Goal: Task Accomplishment & Management: Use online tool/utility

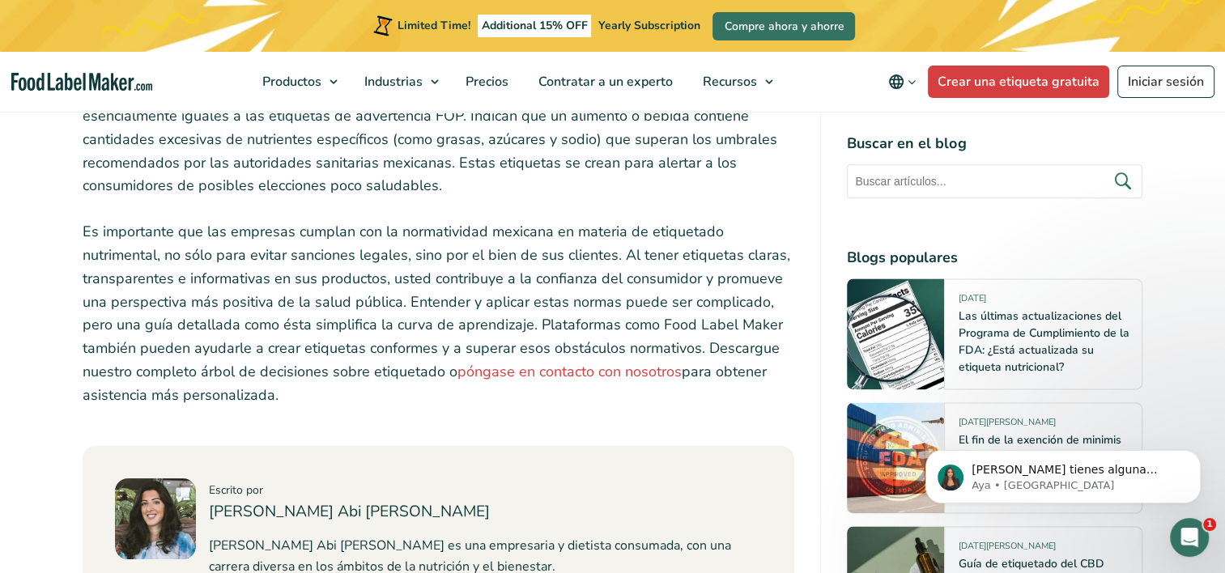
scroll to position [8337, 0]
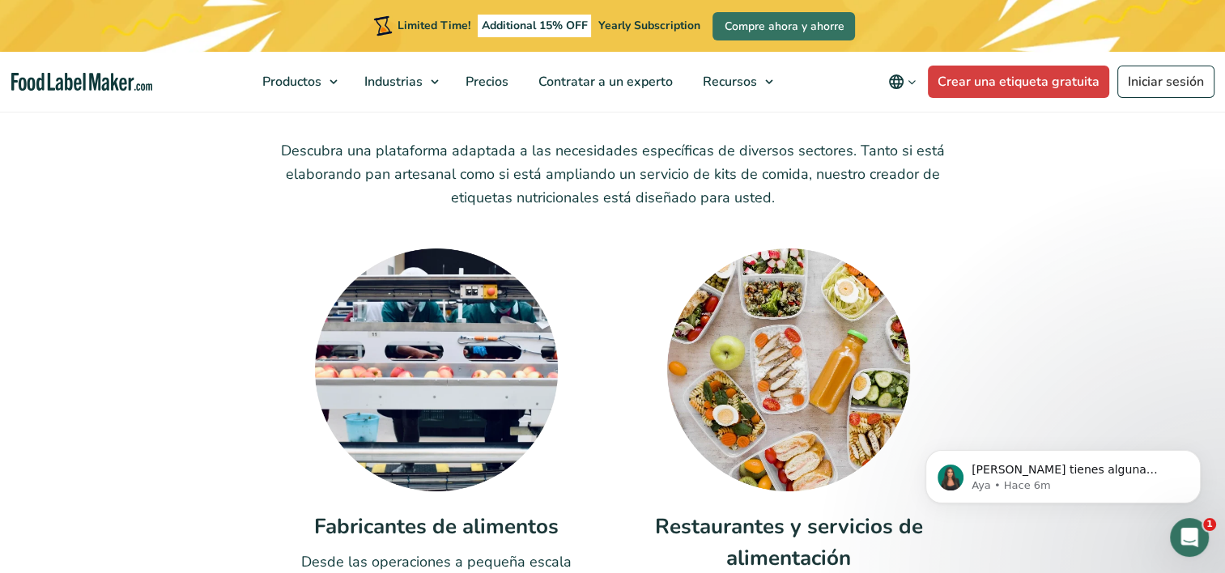
scroll to position [5099, 0]
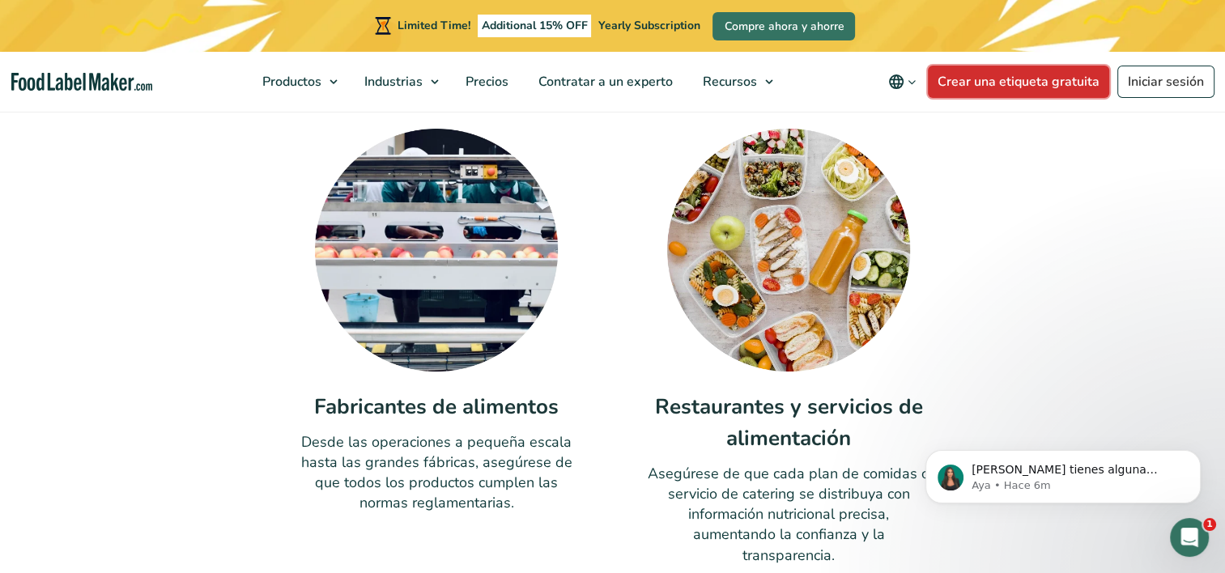
click at [1038, 77] on link "Crear una etiqueta gratuita" at bounding box center [1018, 82] width 181 height 32
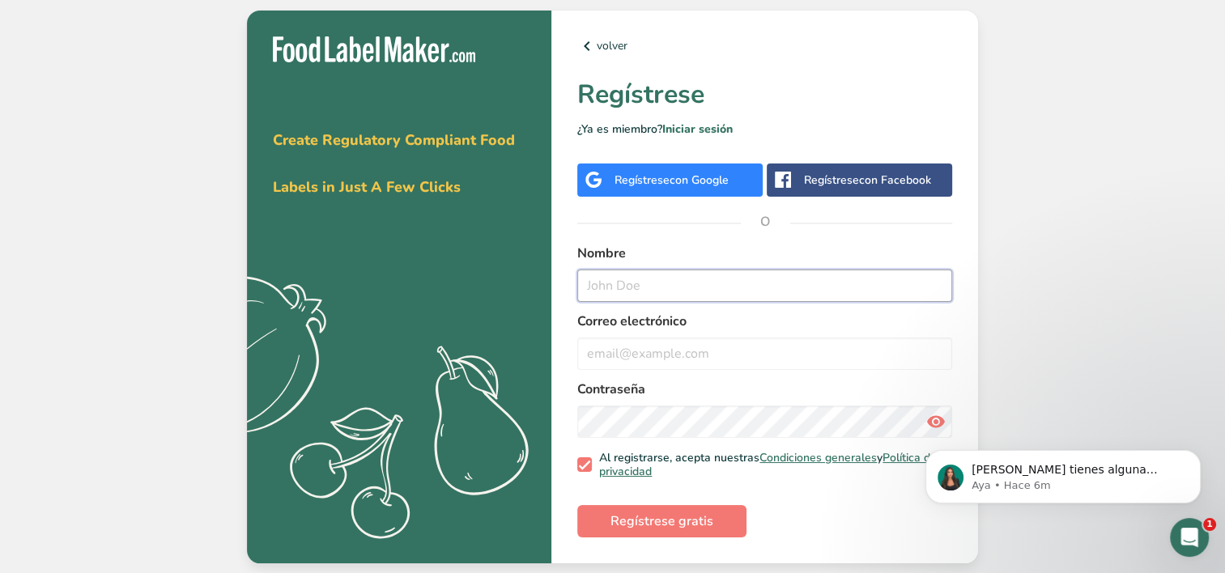
click at [679, 291] on input "text" at bounding box center [764, 286] width 375 height 32
click at [674, 173] on span "con Google" at bounding box center [698, 179] width 59 height 15
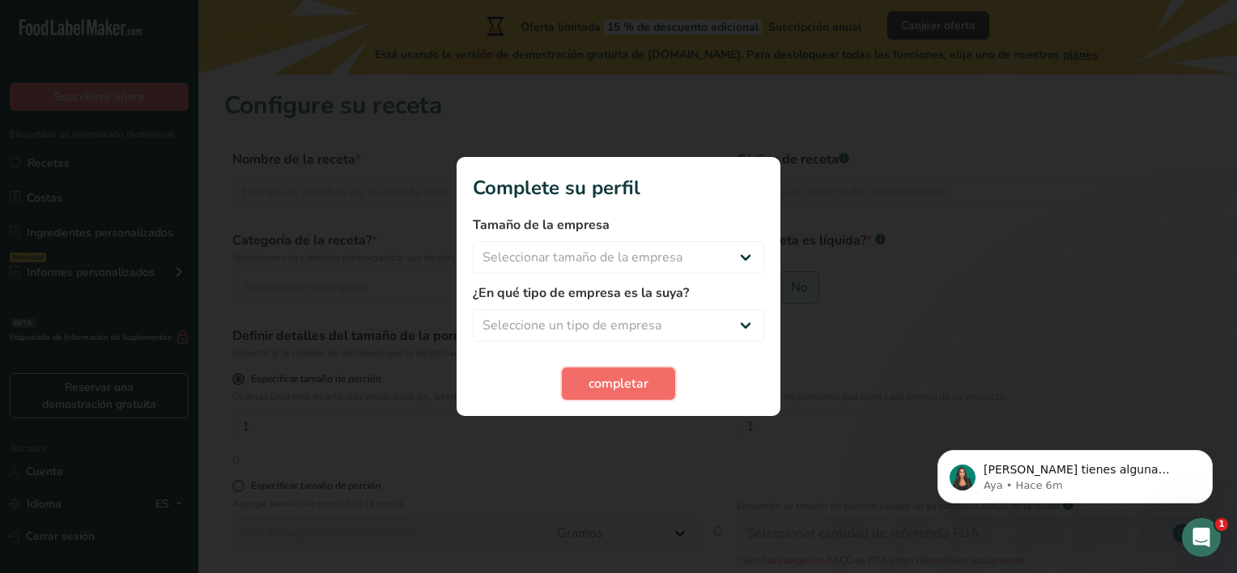
click at [655, 389] on button "completar" at bounding box center [618, 383] width 113 height 32
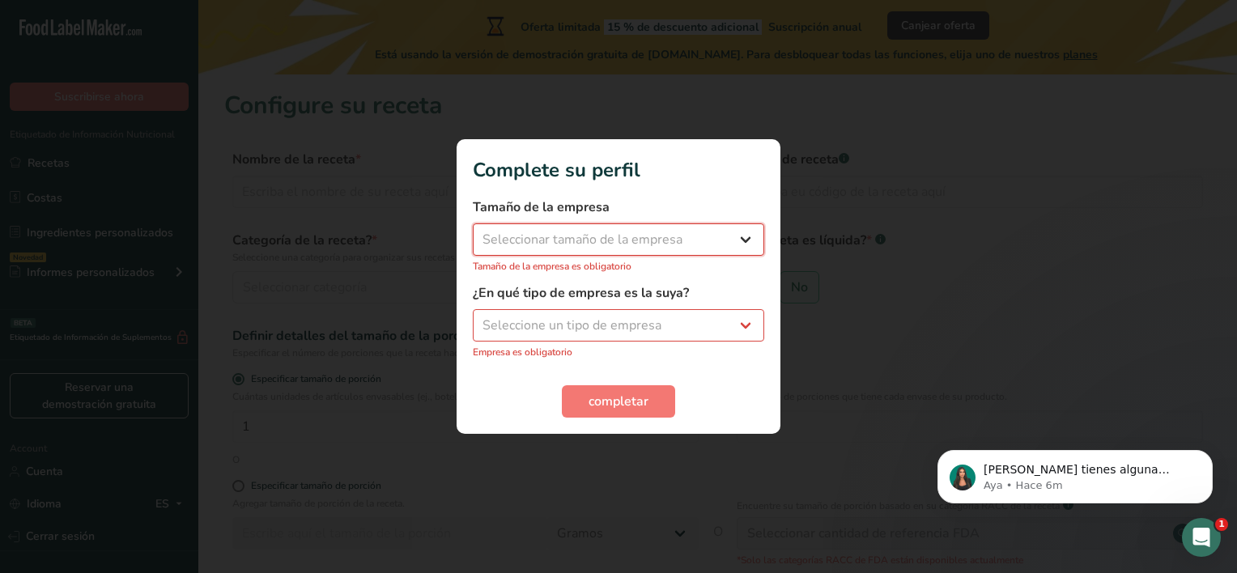
click at [690, 233] on select "Seleccionar tamaño de la empresa Menos de 10 empleados De 10 a 50 empleados De …" at bounding box center [618, 239] width 291 height 32
select select "1"
click at [473, 232] on select "Seleccionar tamaño de la empresa Menos de 10 empleados De 10 a 50 empleados De …" at bounding box center [618, 239] width 291 height 32
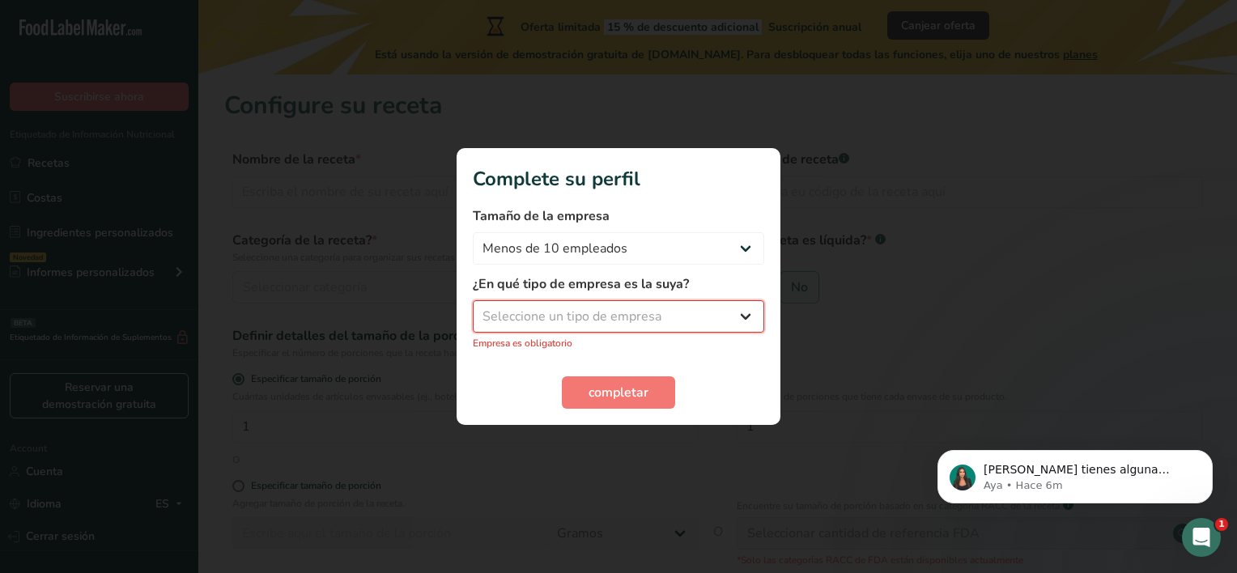
click at [627, 313] on select "Seleccione un tipo de empresa Fabricante de alimentos envasados Restaurante y c…" at bounding box center [618, 316] width 291 height 32
click at [473, 309] on select "Seleccione un tipo de empresa Fabricante de alimentos envasados Restaurante y c…" at bounding box center [618, 316] width 291 height 32
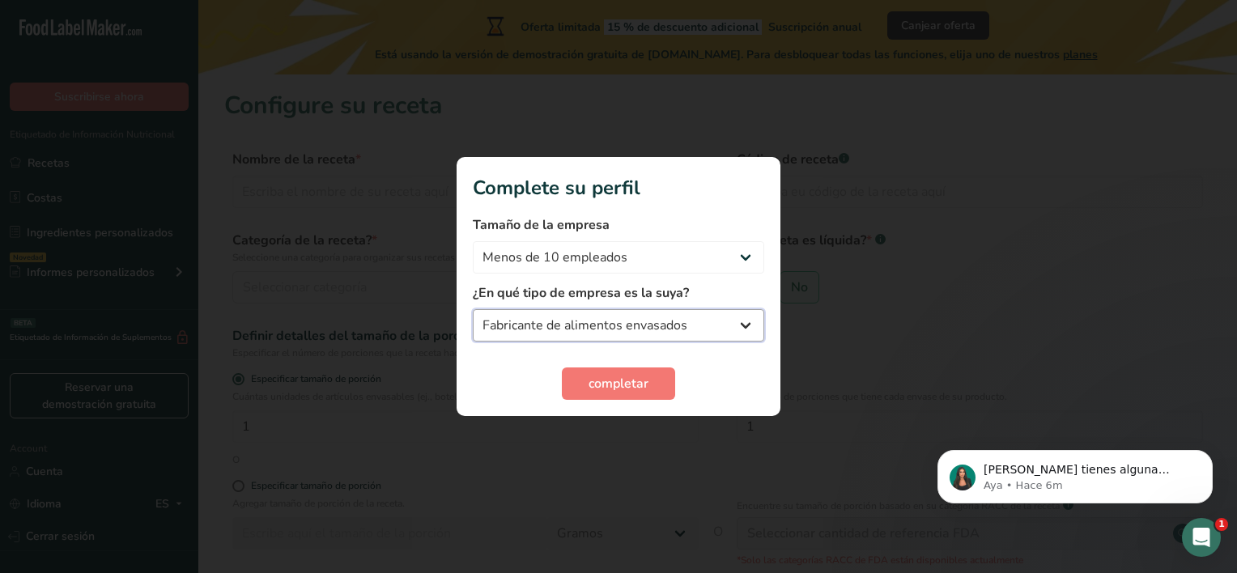
click at [644, 340] on select "Fabricante de alimentos envasados Restaurante y cafetería [GEOGRAPHIC_DATA] Emp…" at bounding box center [618, 325] width 291 height 32
select select "2"
click at [473, 309] on select "Fabricante de alimentos envasados Restaurante y cafetería [GEOGRAPHIC_DATA] Emp…" at bounding box center [618, 325] width 291 height 32
click at [592, 393] on button "completar" at bounding box center [618, 383] width 113 height 32
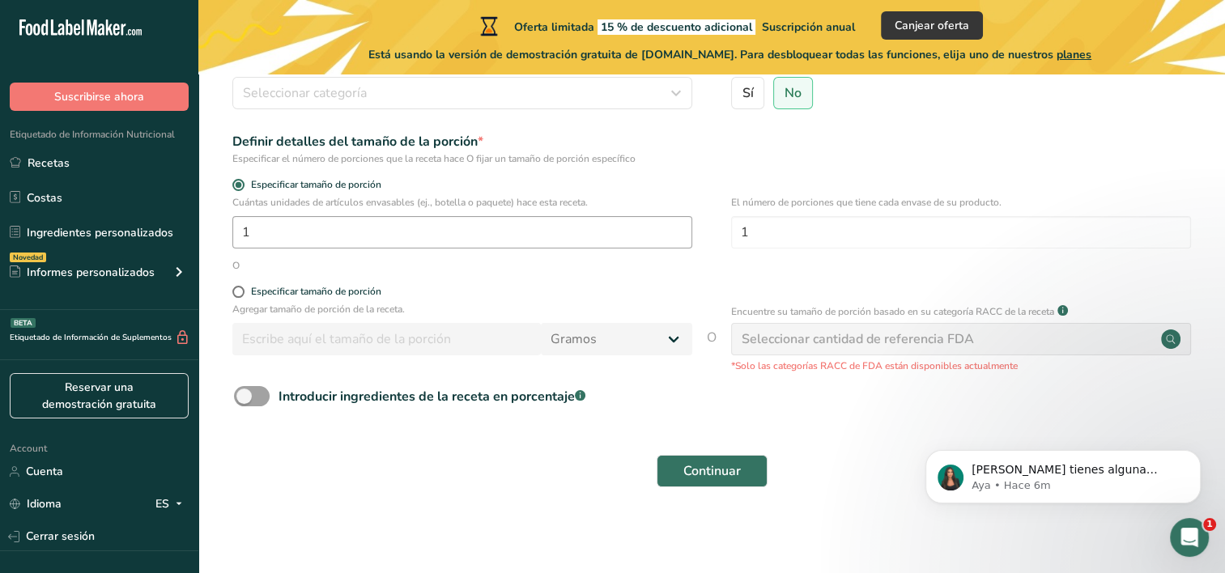
scroll to position [196, 0]
click at [446, 398] on div "Introducir ingredientes de la receta en porcentaje .a-a{fill:#347362;}.b-a{fill…" at bounding box center [431, 394] width 307 height 19
click at [244, 398] on input "Introducir ingredientes de la receta en porcentaje .a-a{fill:#347362;}.b-a{fill…" at bounding box center [239, 394] width 11 height 11
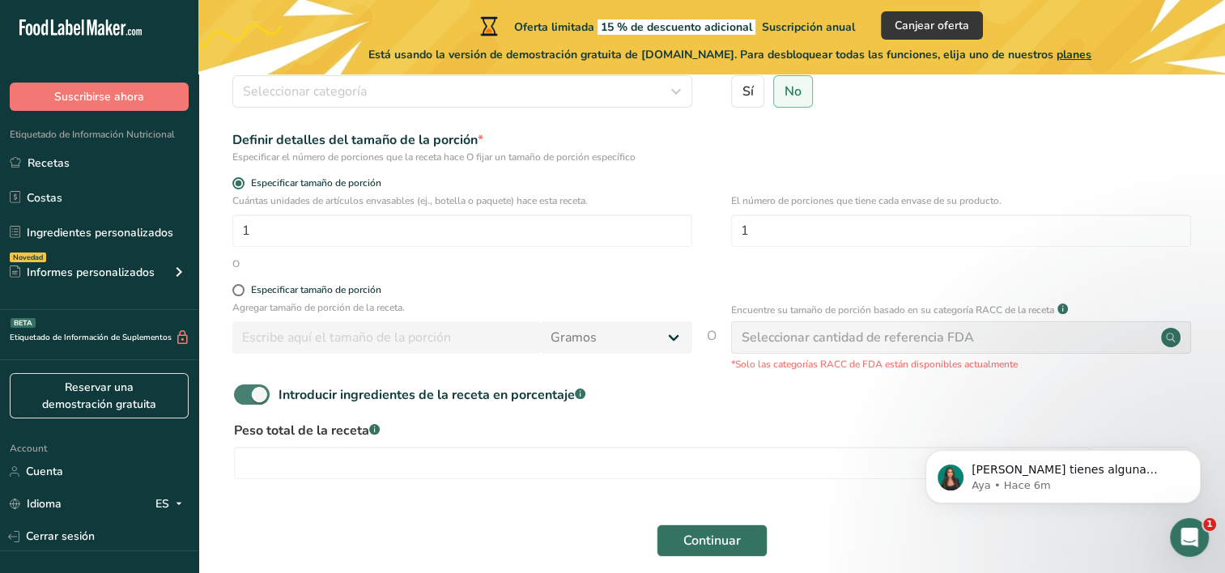
click at [446, 398] on div "Introducir ingredientes de la receta en porcentaje .a-a{fill:#347362;}.b-a{fill…" at bounding box center [431, 394] width 307 height 19
click at [244, 398] on input "Introducir ingredientes de la receta en porcentaje .a-a{fill:#347362;}.b-a{fill…" at bounding box center [239, 394] width 11 height 11
checkbox input "false"
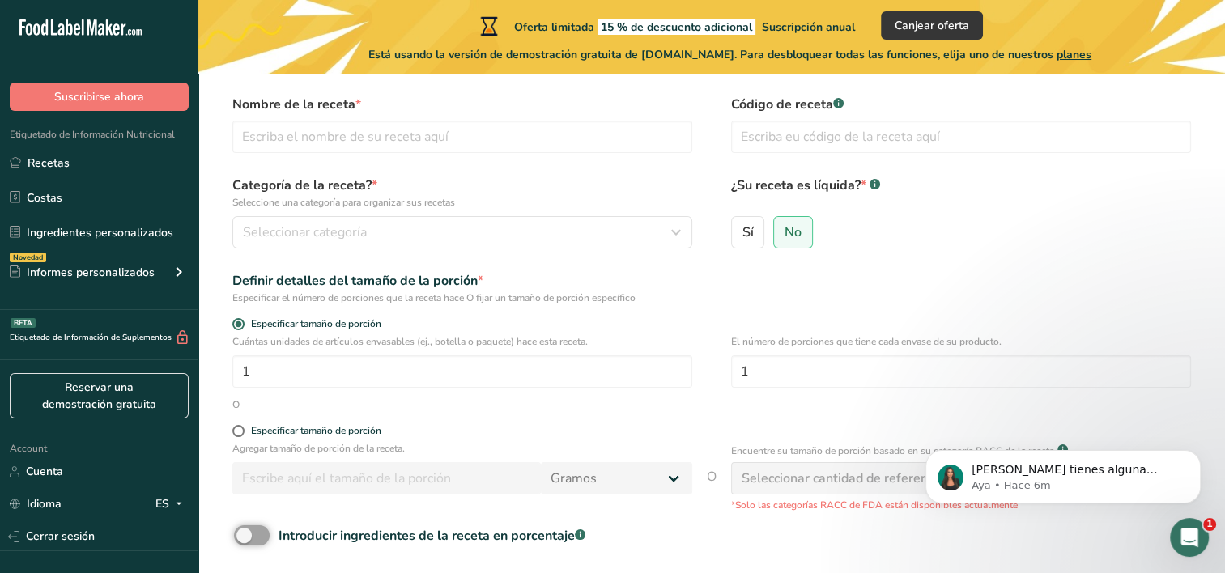
scroll to position [0, 0]
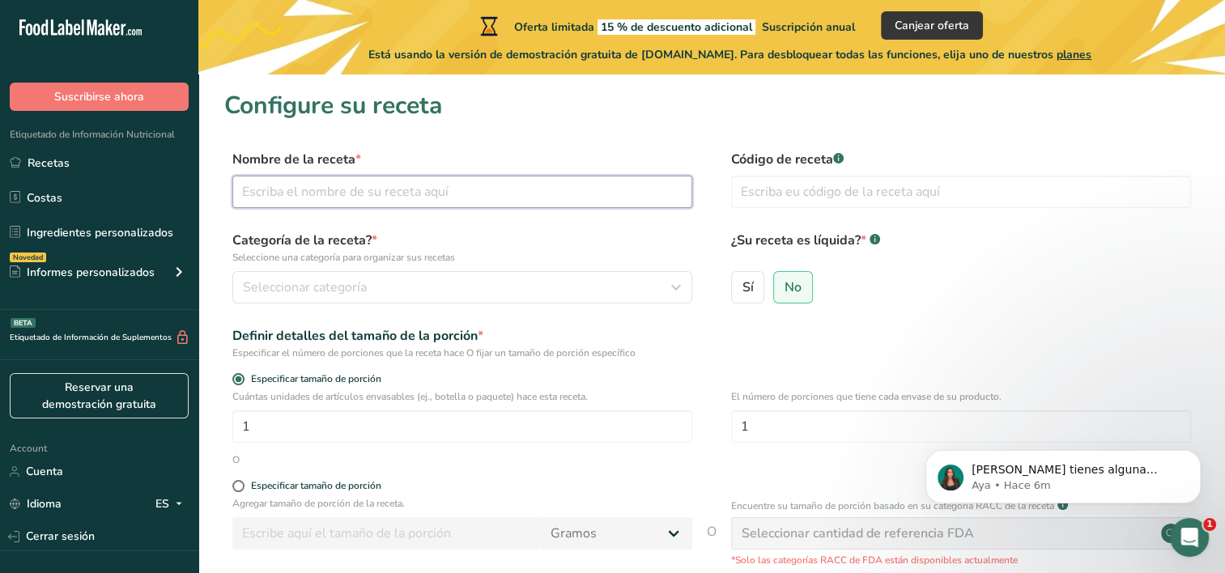
click at [456, 194] on input "text" at bounding box center [462, 192] width 460 height 32
type input "A"
type input "Ártika iced cofee"
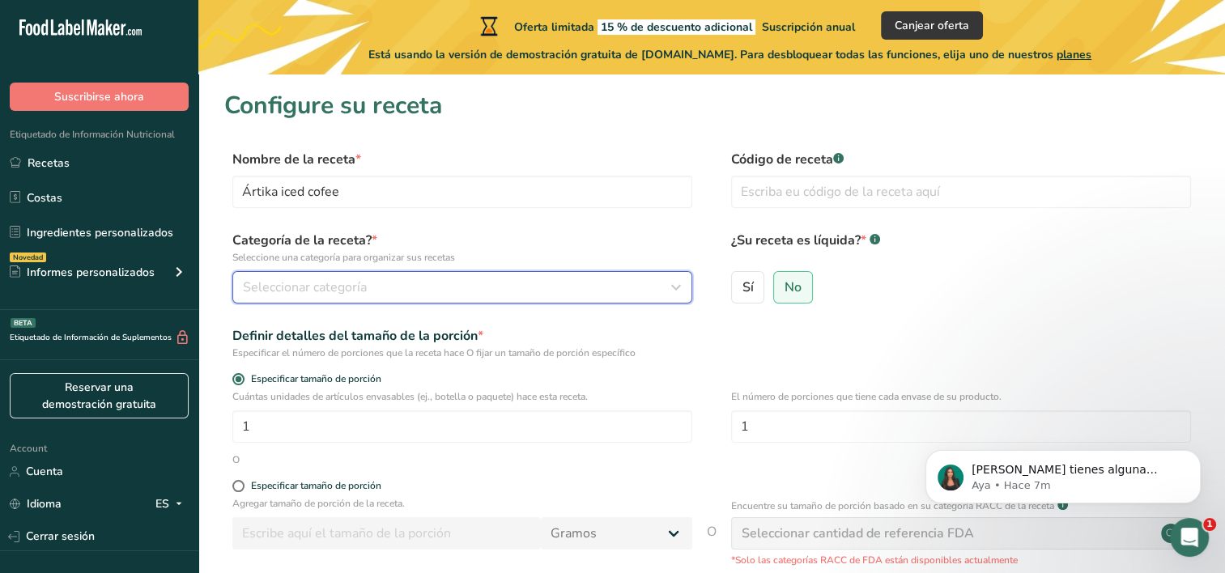
click at [343, 283] on span "Seleccionar categoría" at bounding box center [305, 287] width 124 height 19
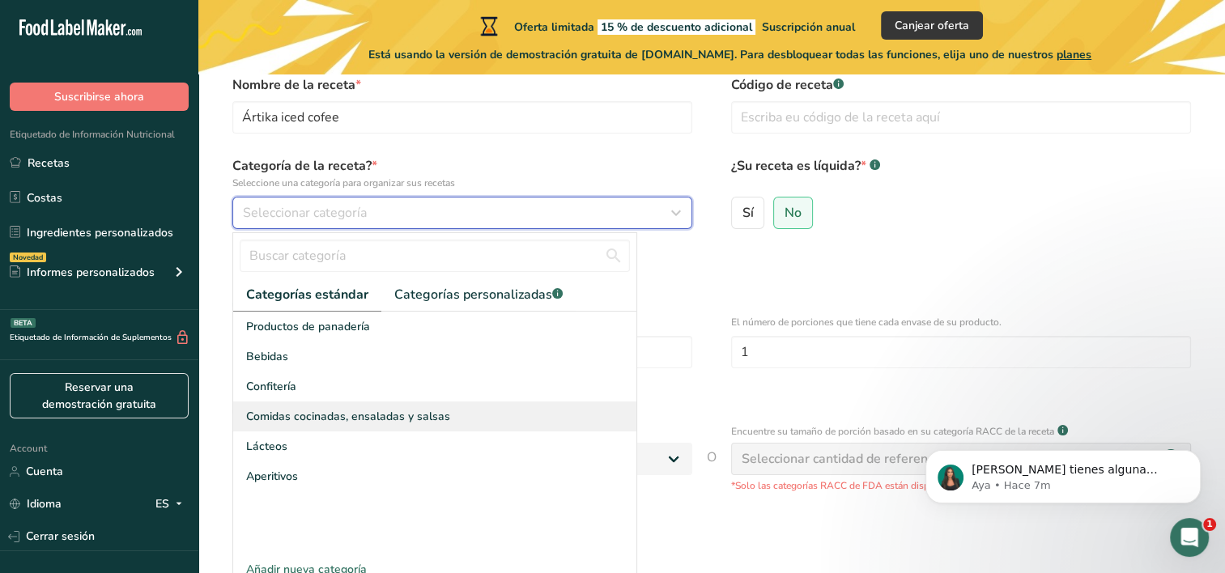
scroll to position [81, 0]
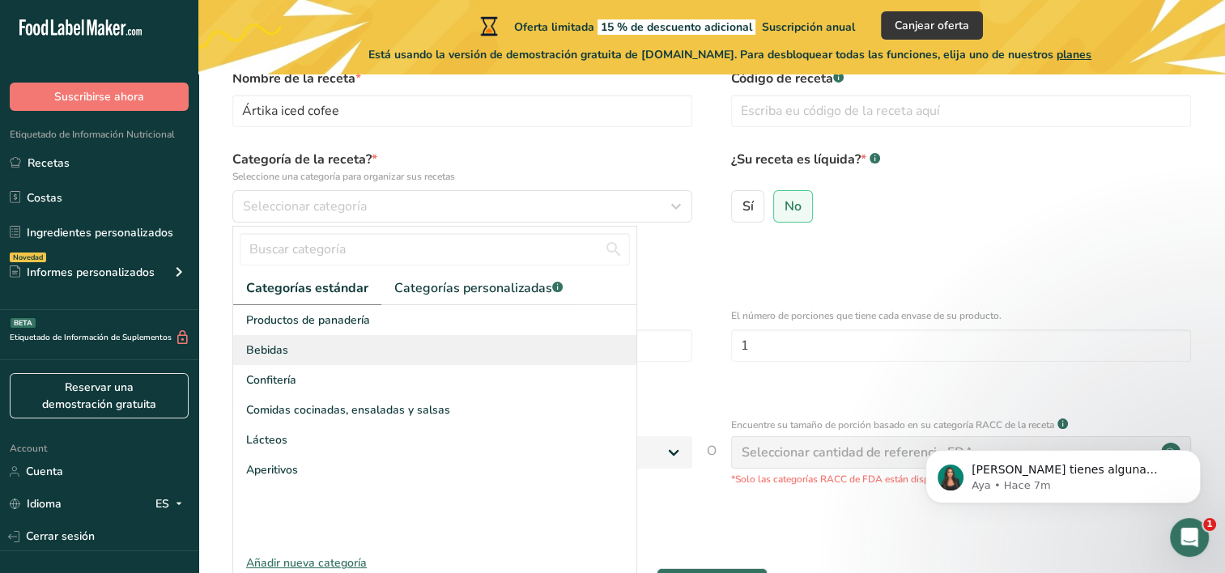
click at [311, 355] on div "Bebidas" at bounding box center [434, 350] width 403 height 30
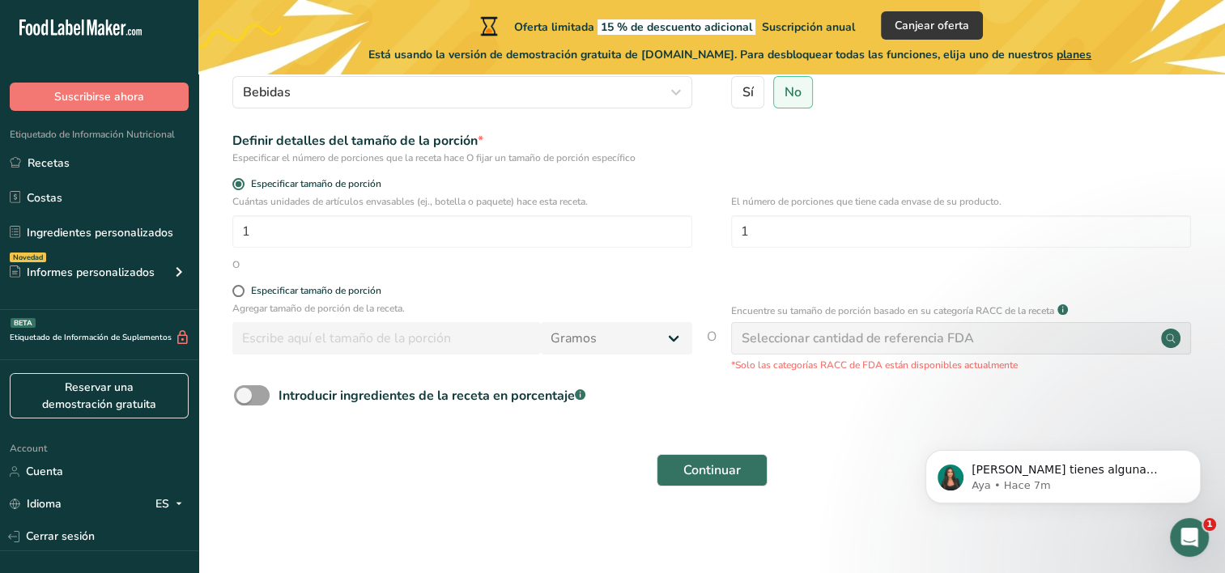
scroll to position [196, 0]
click at [393, 234] on input "1" at bounding box center [462, 230] width 460 height 32
click at [243, 291] on span at bounding box center [238, 290] width 12 height 12
click at [243, 291] on input "Especificar tamaño de porción" at bounding box center [237, 290] width 11 height 11
radio input "true"
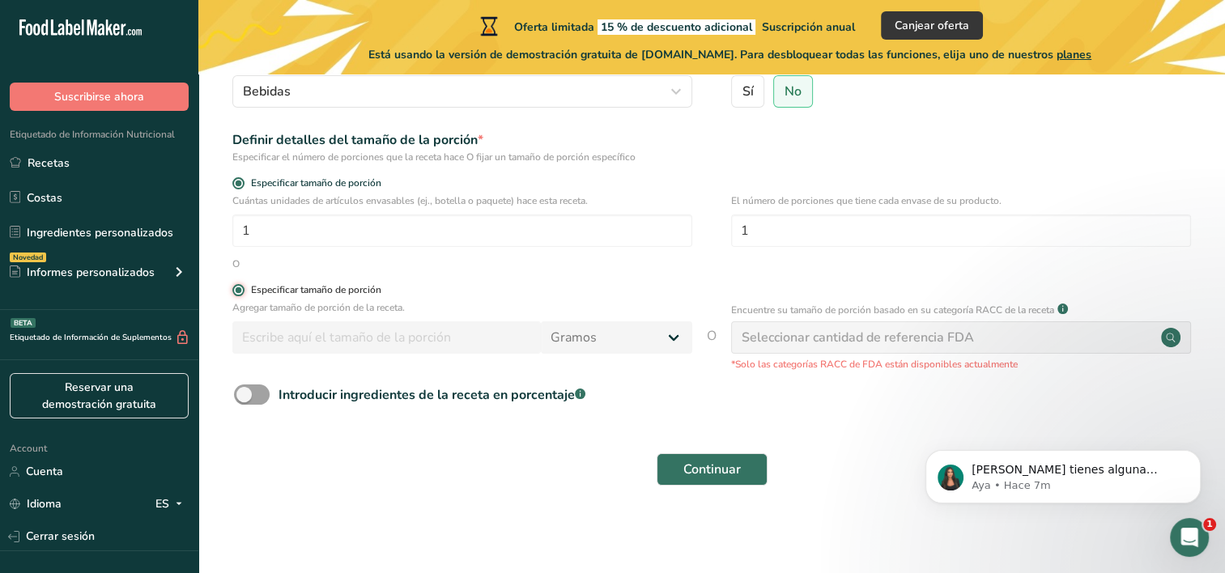
radio input "false"
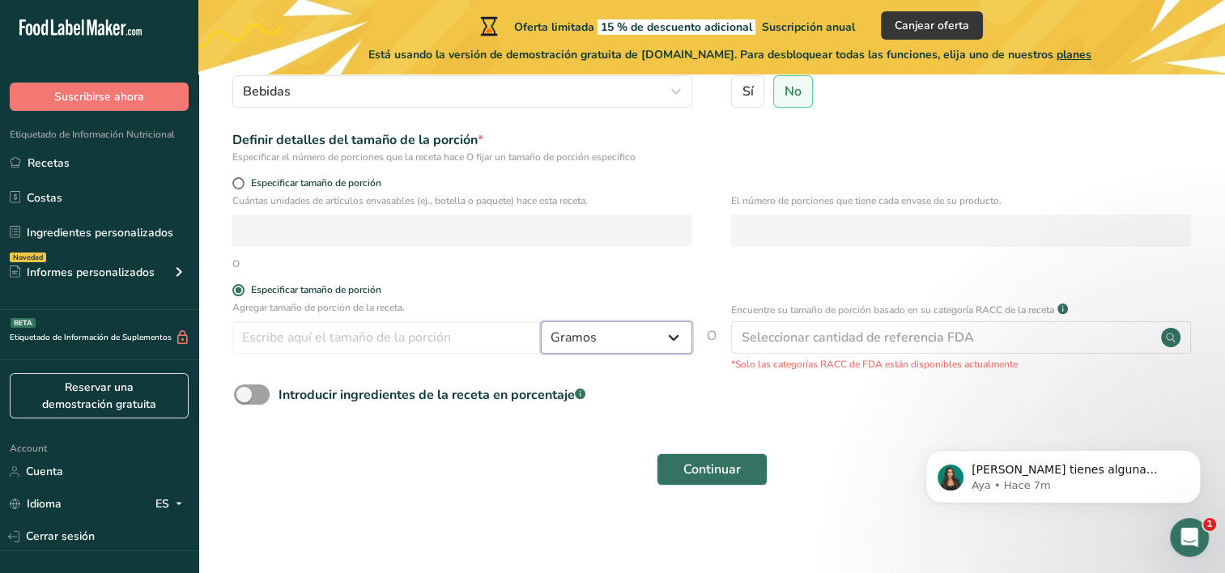
click at [615, 343] on select "Gramos kg mg mcg libras onza [GEOGRAPHIC_DATA] mL onza líquida [GEOGRAPHIC_DATA…" at bounding box center [616, 337] width 151 height 32
select select "17"
click at [541, 321] on select "Gramos kg mg mcg libras onza [GEOGRAPHIC_DATA] mL onza líquida [GEOGRAPHIC_DATA…" at bounding box center [616, 337] width 151 height 32
select select "22"
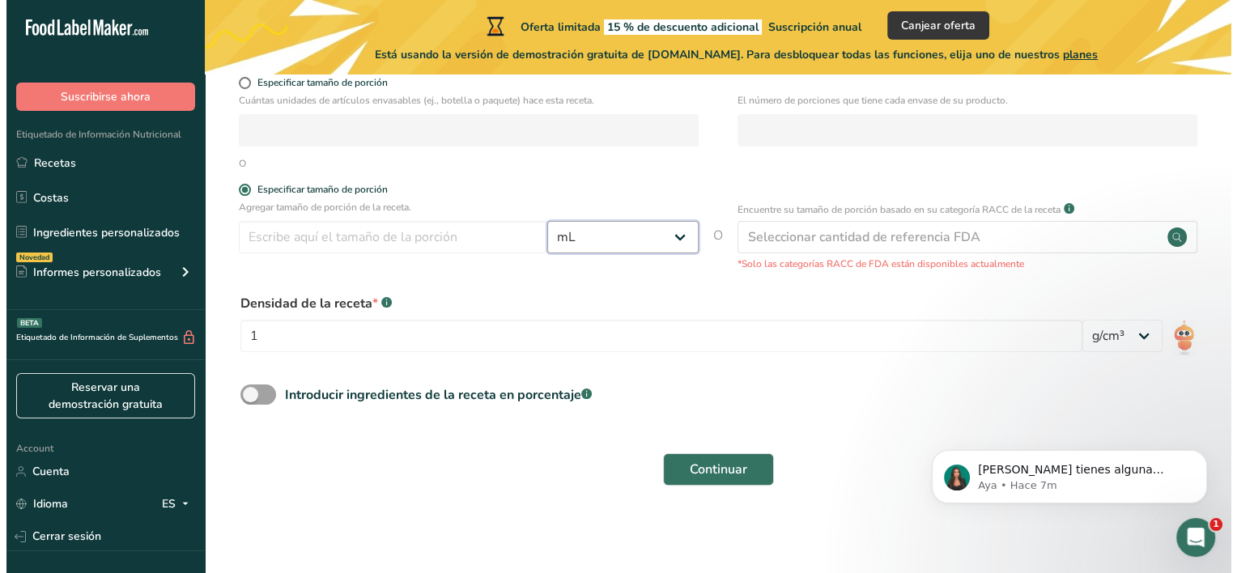
scroll to position [297, 0]
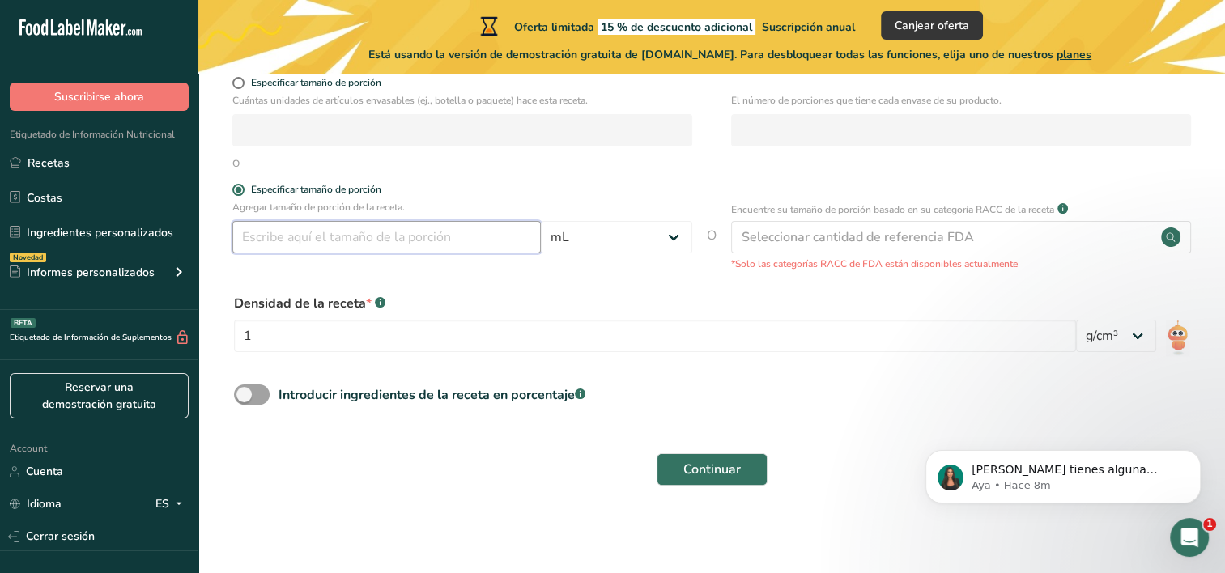
click at [437, 233] on input "number" at bounding box center [386, 237] width 308 height 32
click at [1130, 328] on select "lb/pie³ g/cm³" at bounding box center [1116, 336] width 80 height 32
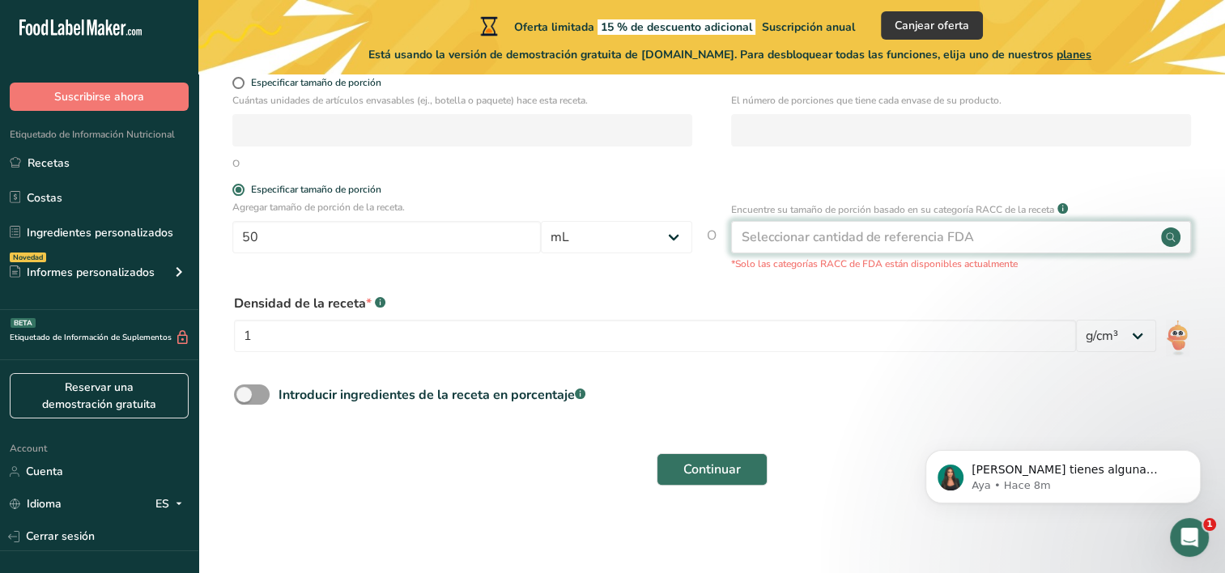
click at [1065, 246] on div "Seleccionar cantidad de referencia FDA" at bounding box center [961, 237] width 460 height 32
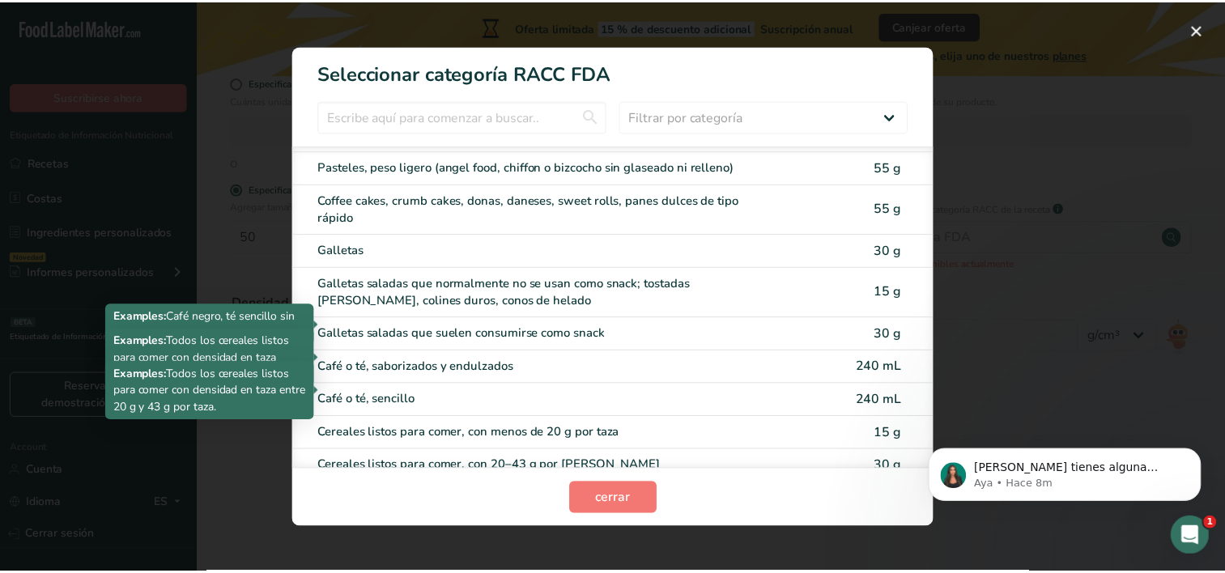
scroll to position [405, 0]
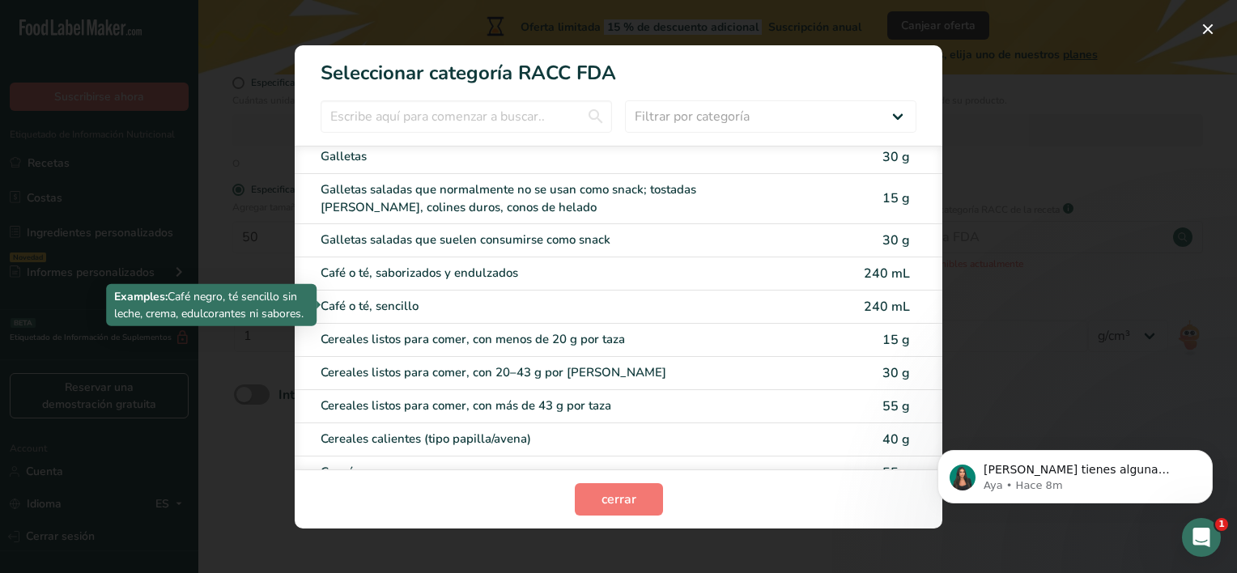
click at [413, 299] on div "Café o té, sencillo" at bounding box center [551, 306] width 460 height 19
type input "240"
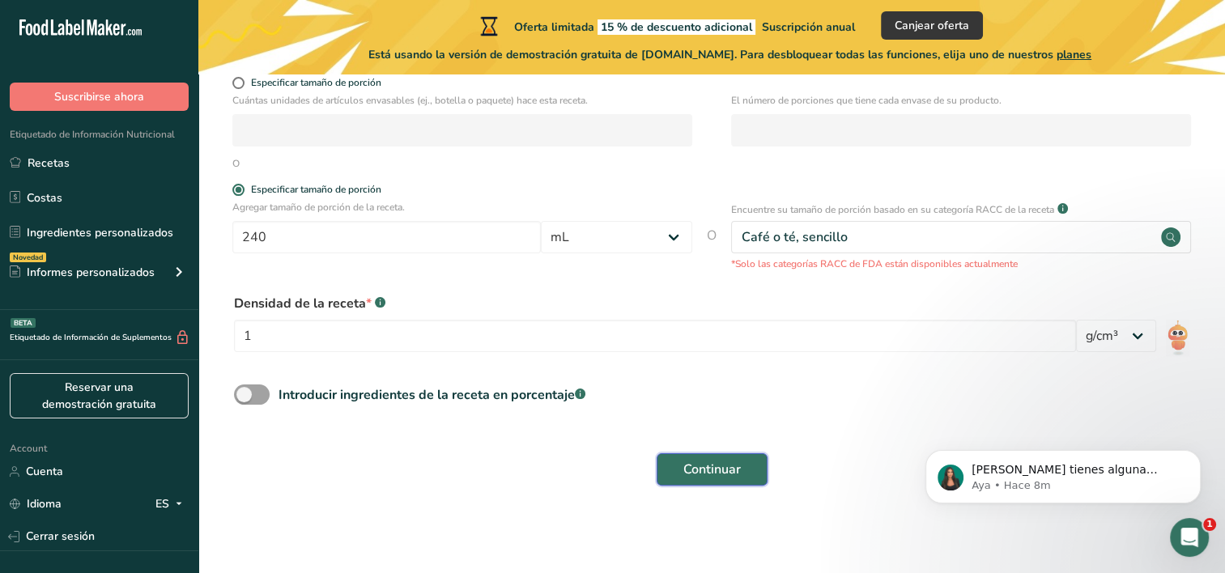
click at [712, 453] on button "Continuar" at bounding box center [711, 469] width 111 height 32
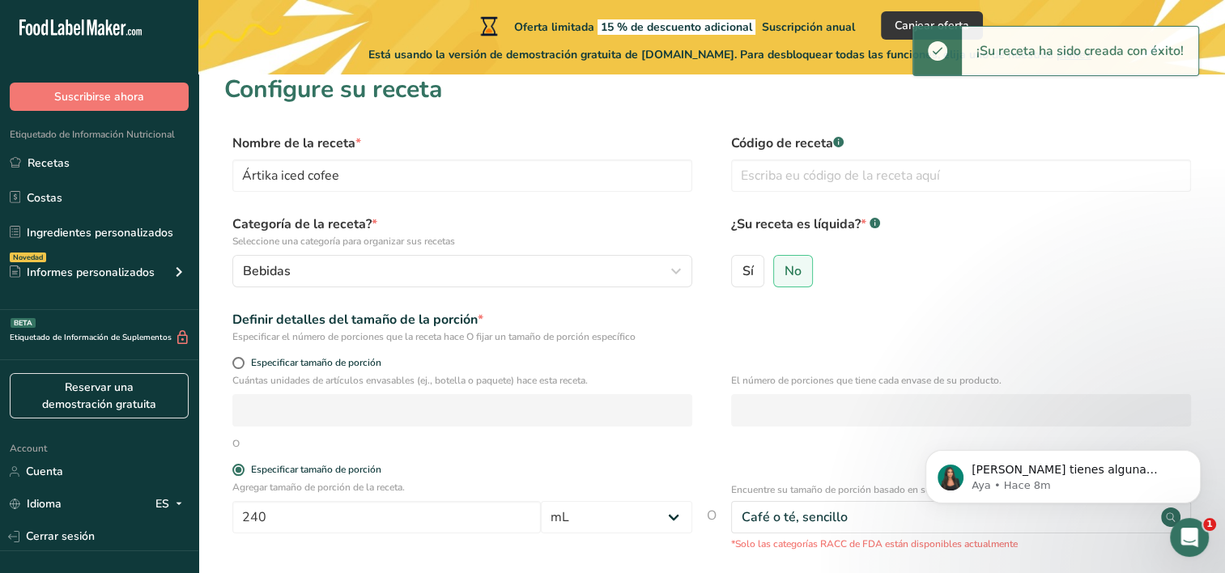
scroll to position [0, 0]
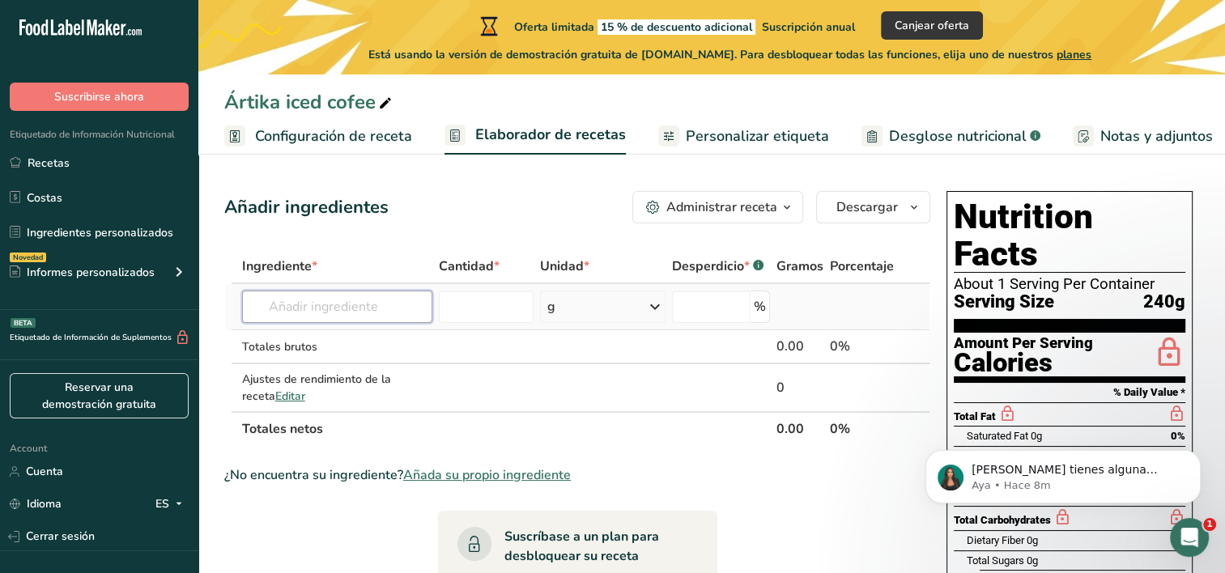
click at [340, 299] on input "text" at bounding box center [337, 307] width 190 height 32
click at [474, 273] on span "Cantidad *" at bounding box center [469, 266] width 61 height 19
click at [397, 294] on input "text" at bounding box center [337, 307] width 190 height 32
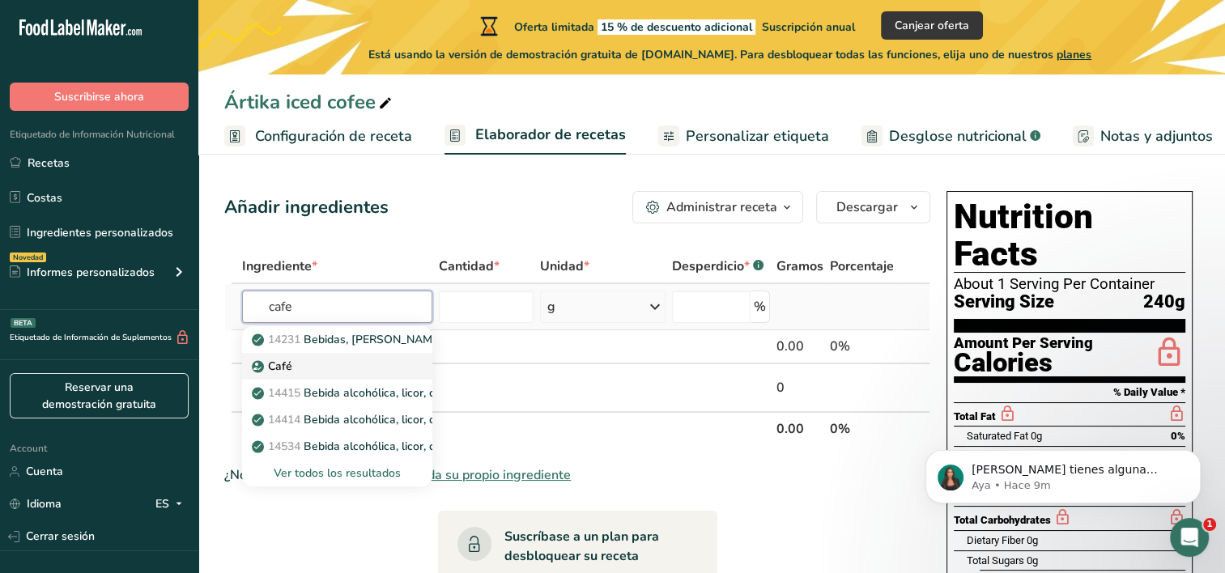
type input "cafe"
click at [322, 366] on div "Café" at bounding box center [324, 366] width 138 height 17
type input "Coffee"
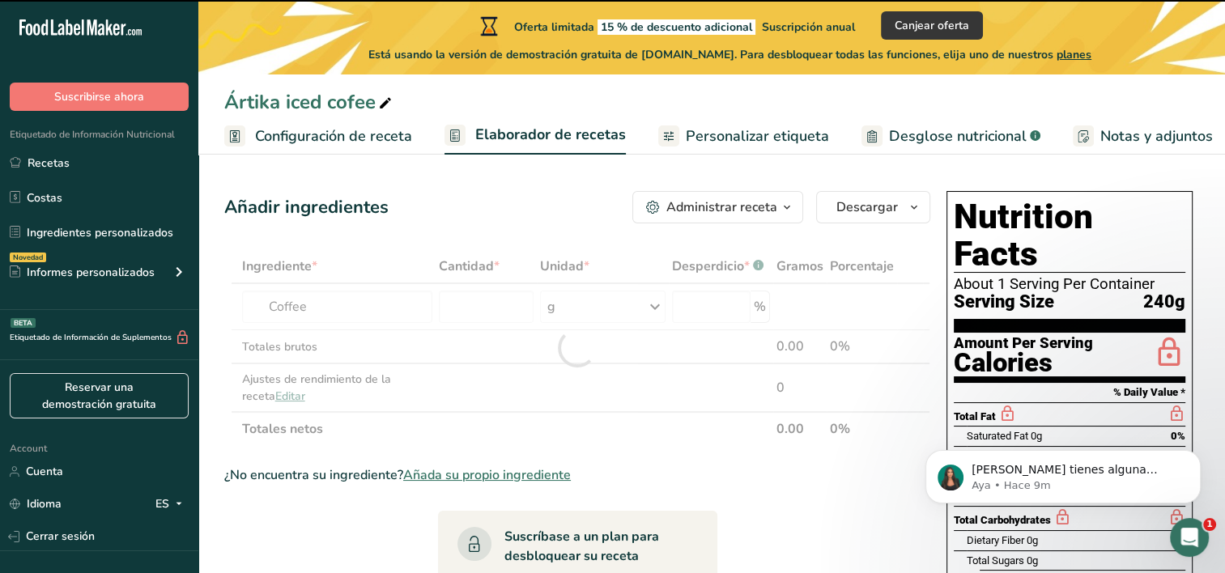
type input "0"
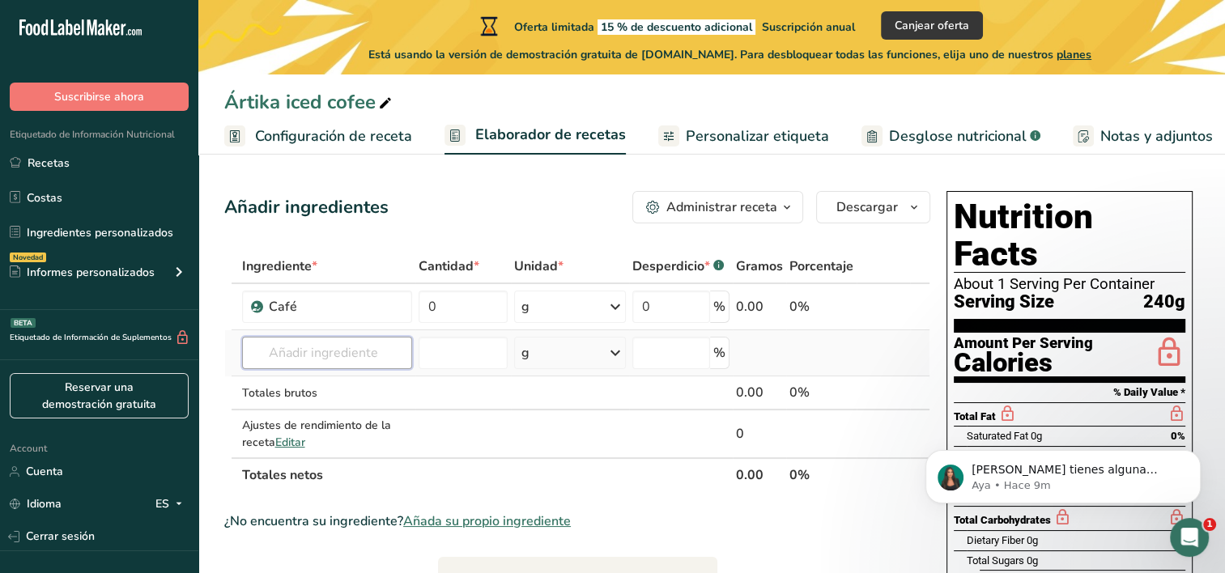
click at [327, 355] on input "text" at bounding box center [327, 353] width 171 height 32
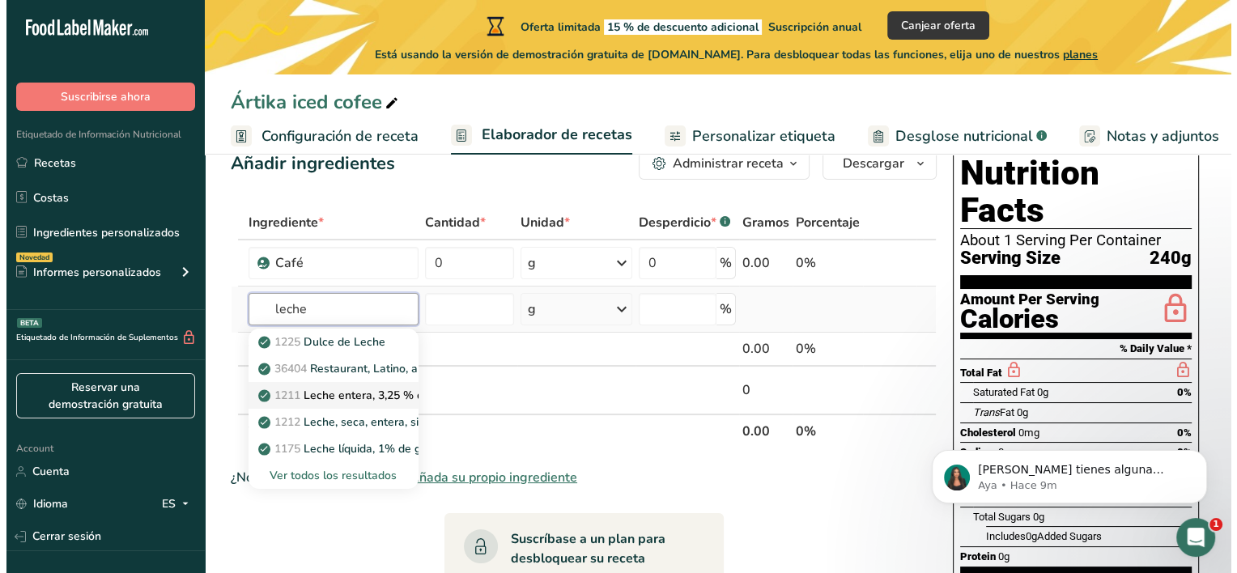
scroll to position [81, 0]
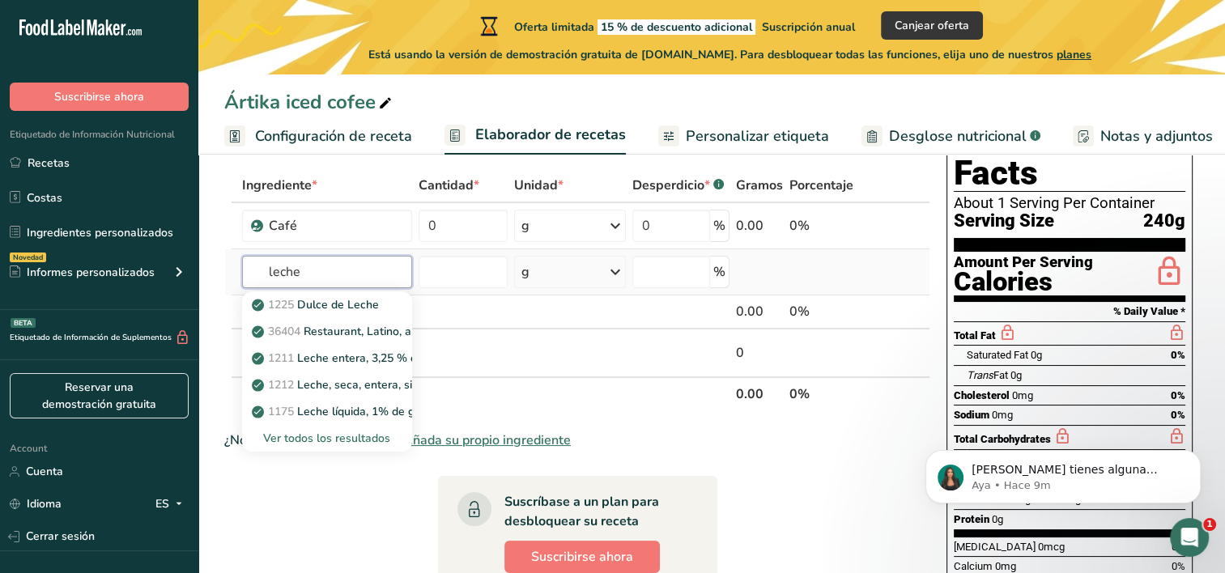
type input "leche"
click at [350, 434] on div "Ver todos los resultados" at bounding box center [327, 438] width 145 height 17
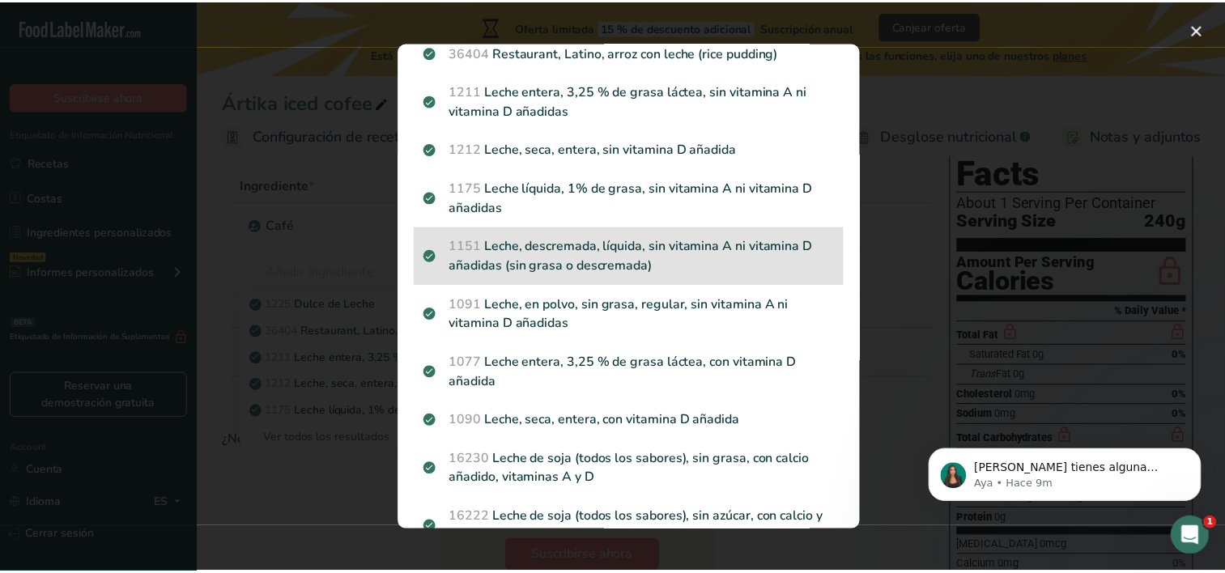
scroll to position [162, 0]
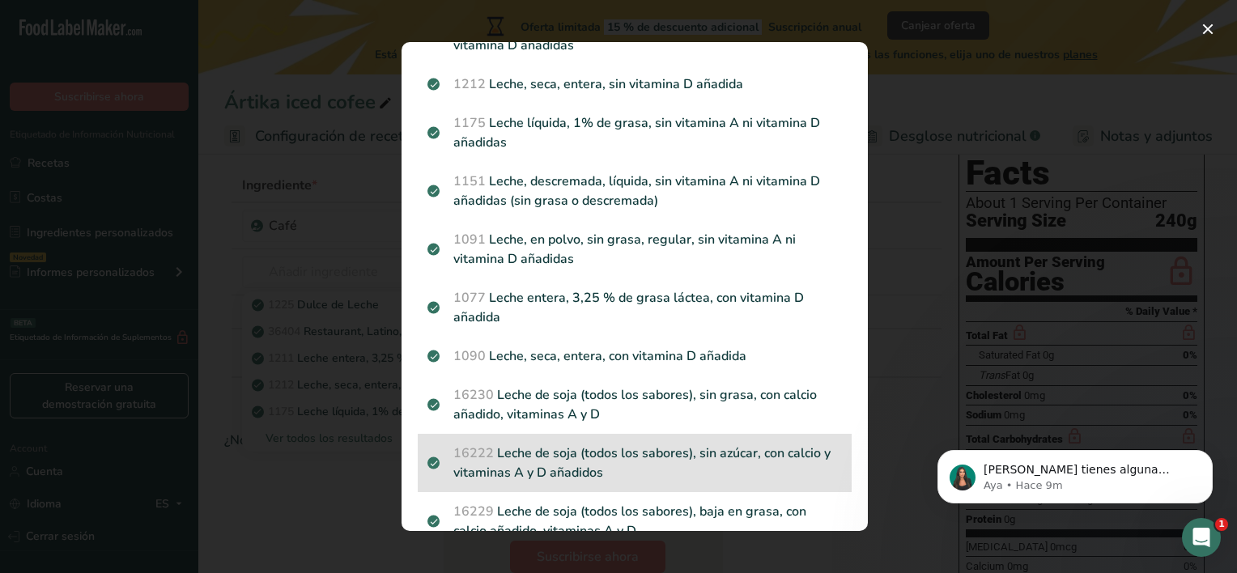
click at [616, 447] on p "16222 Leche de soja (todos los sabores), sin azúcar, con calcio y vitaminas A y…" at bounding box center [634, 463] width 414 height 39
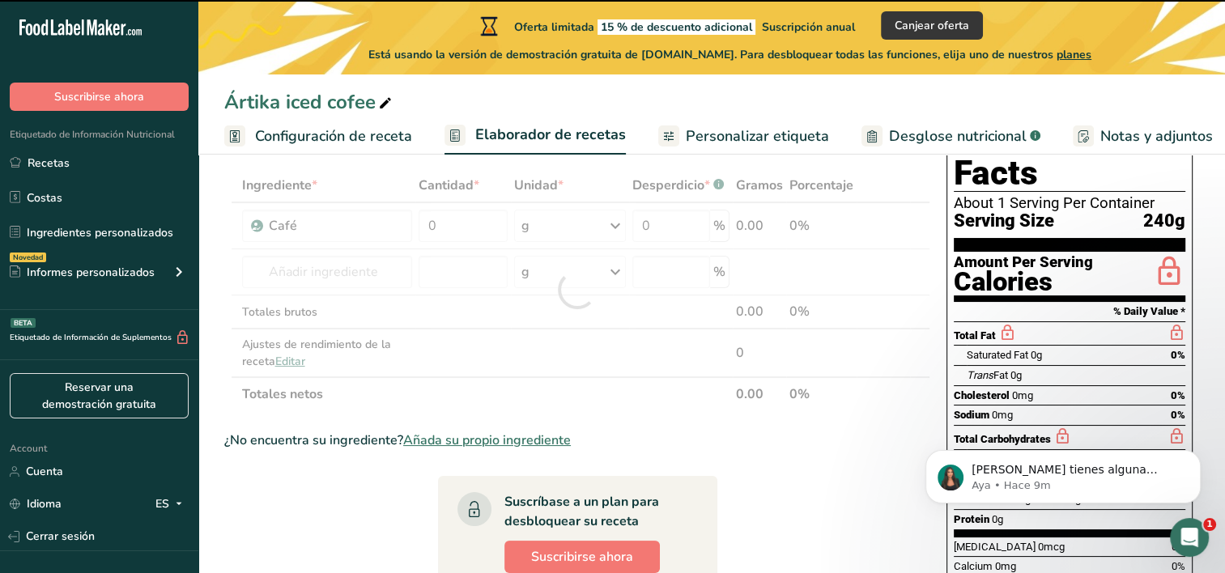
type input "0"
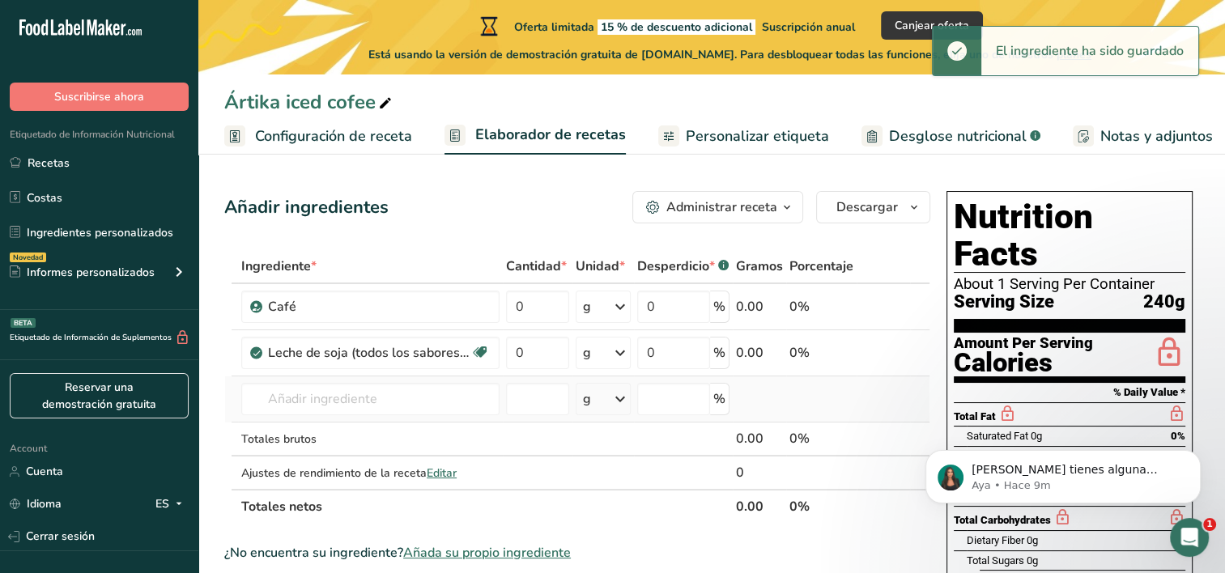
scroll to position [0, 0]
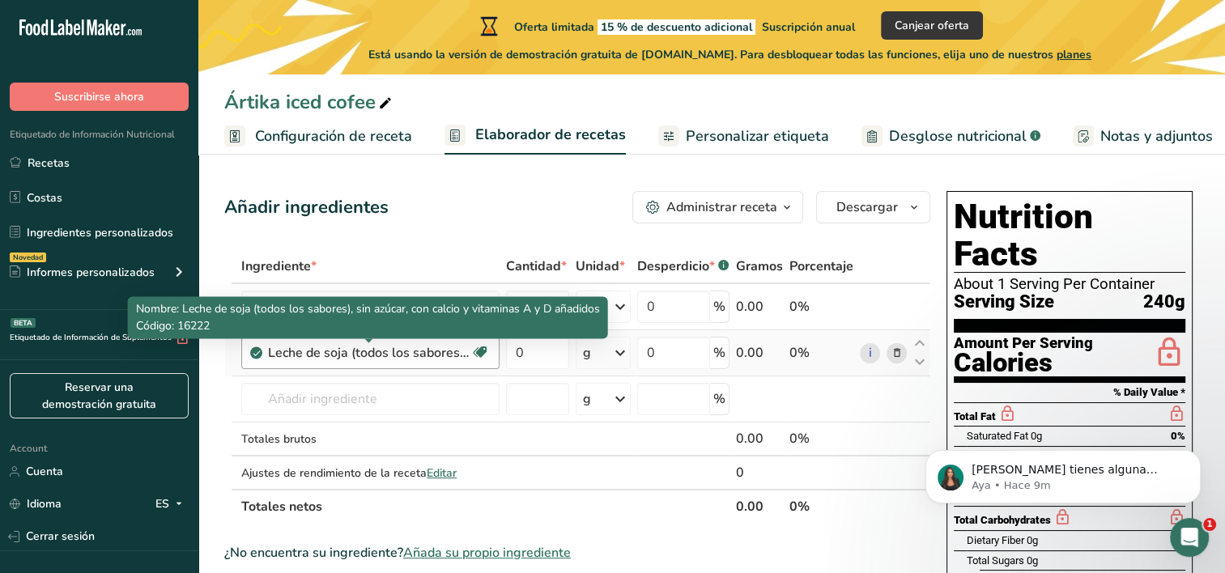
click at [382, 343] on div "Leche de soja (todos los sabores), sin azúcar, con calcio y vitaminas A y D aña…" at bounding box center [369, 352] width 202 height 19
click at [443, 353] on div "Leche de soja (todos los sabores), sin azúcar, con calcio y vitaminas A y D aña…" at bounding box center [369, 352] width 202 height 19
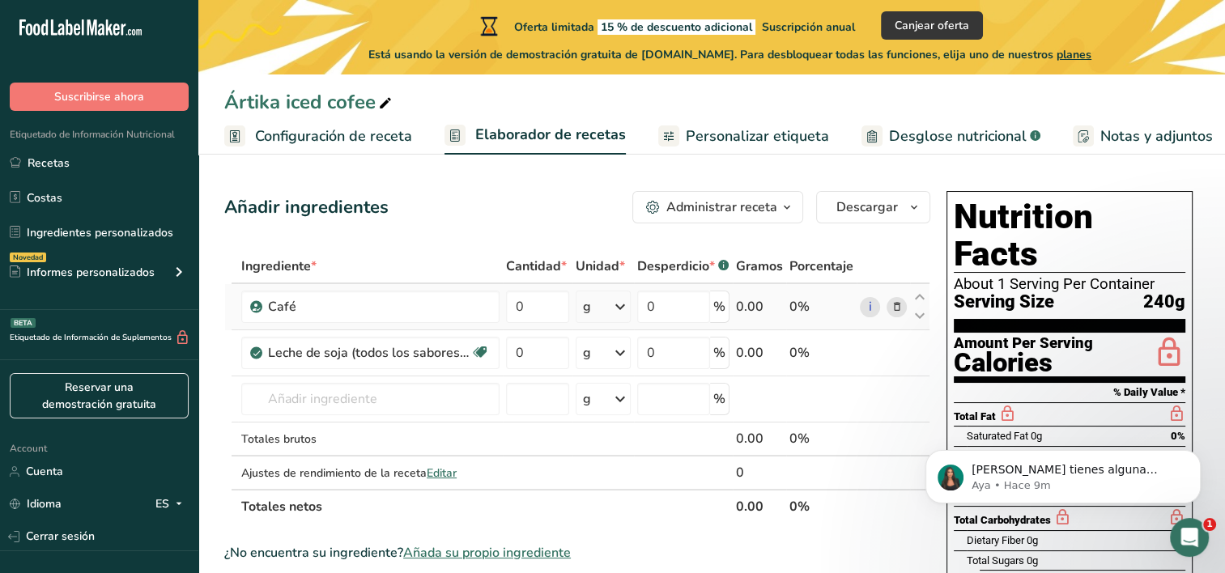
click at [622, 306] on icon at bounding box center [619, 306] width 19 height 29
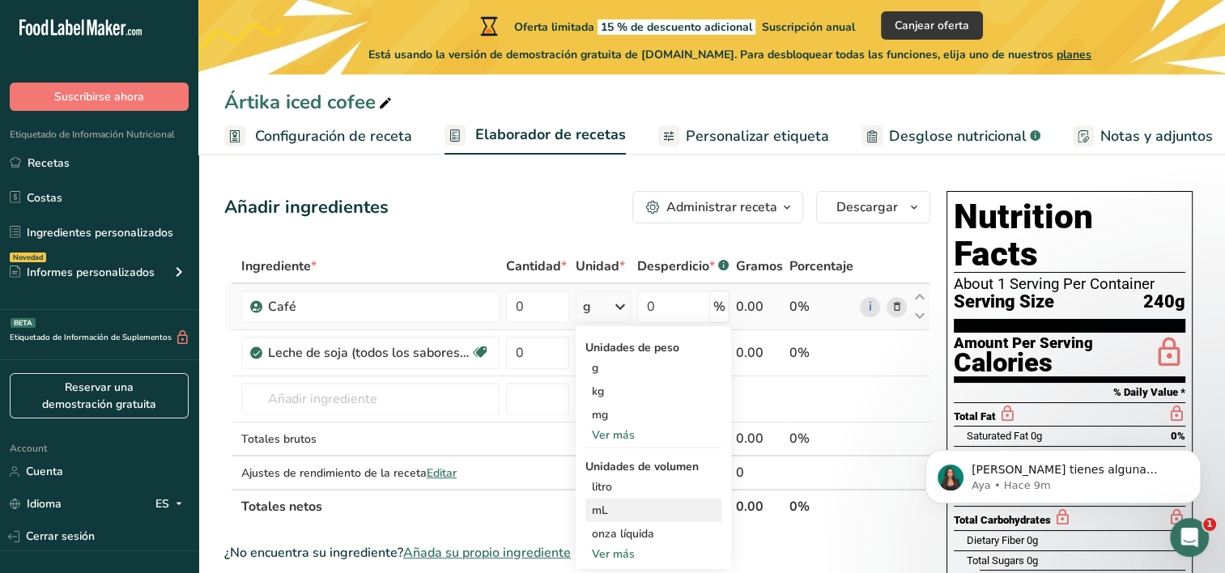
click at [613, 511] on div "mL" at bounding box center [653, 510] width 123 height 17
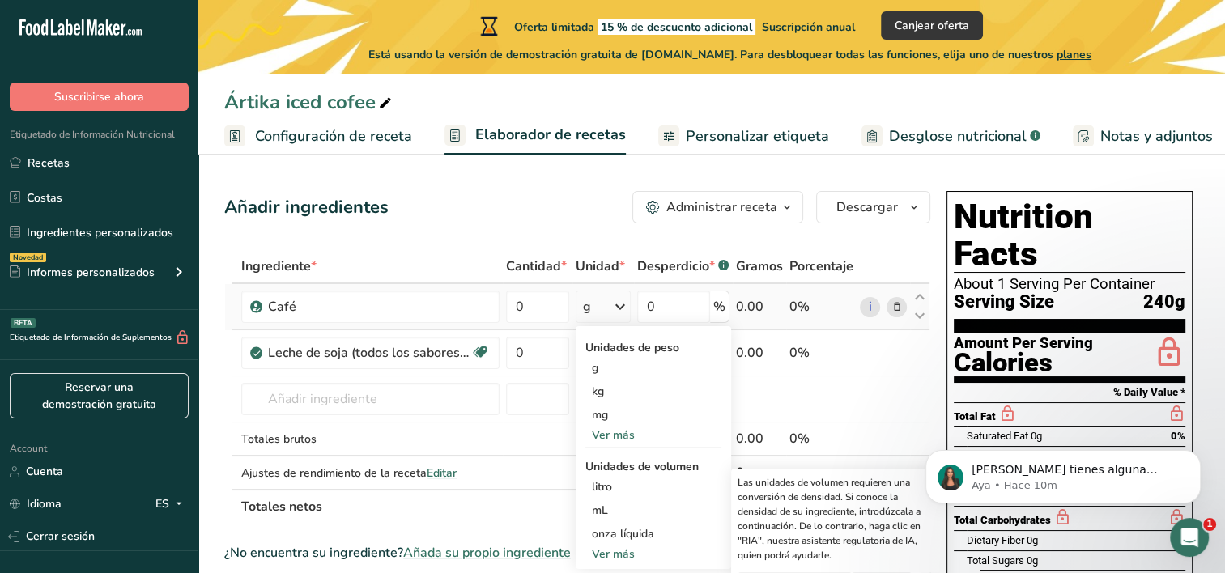
click at [626, 309] on icon at bounding box center [619, 306] width 19 height 29
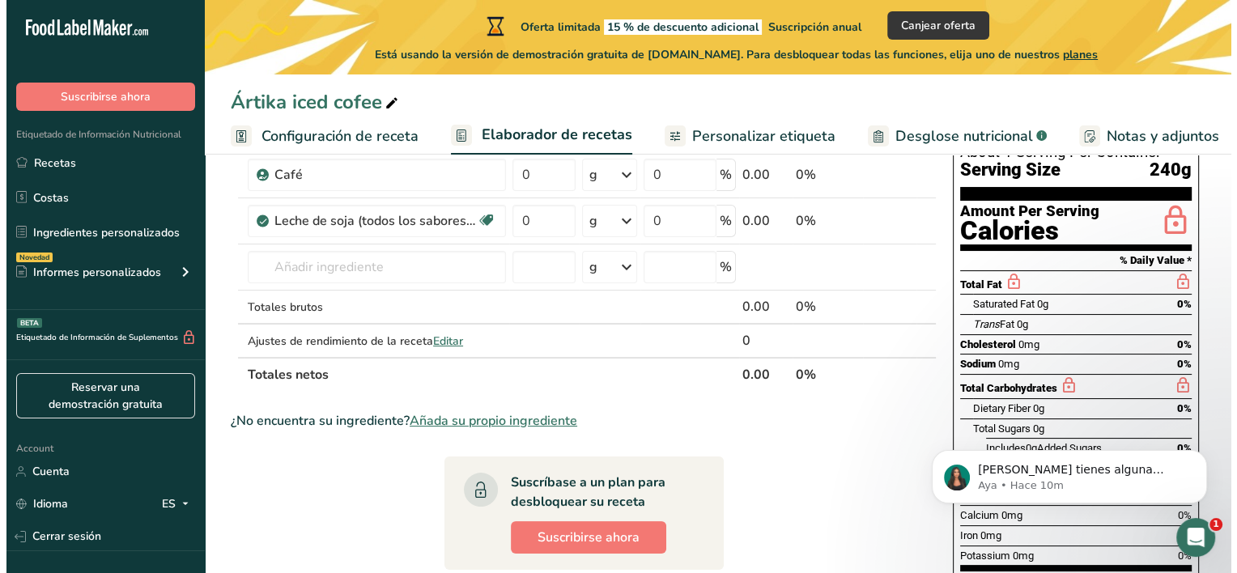
scroll to position [81, 0]
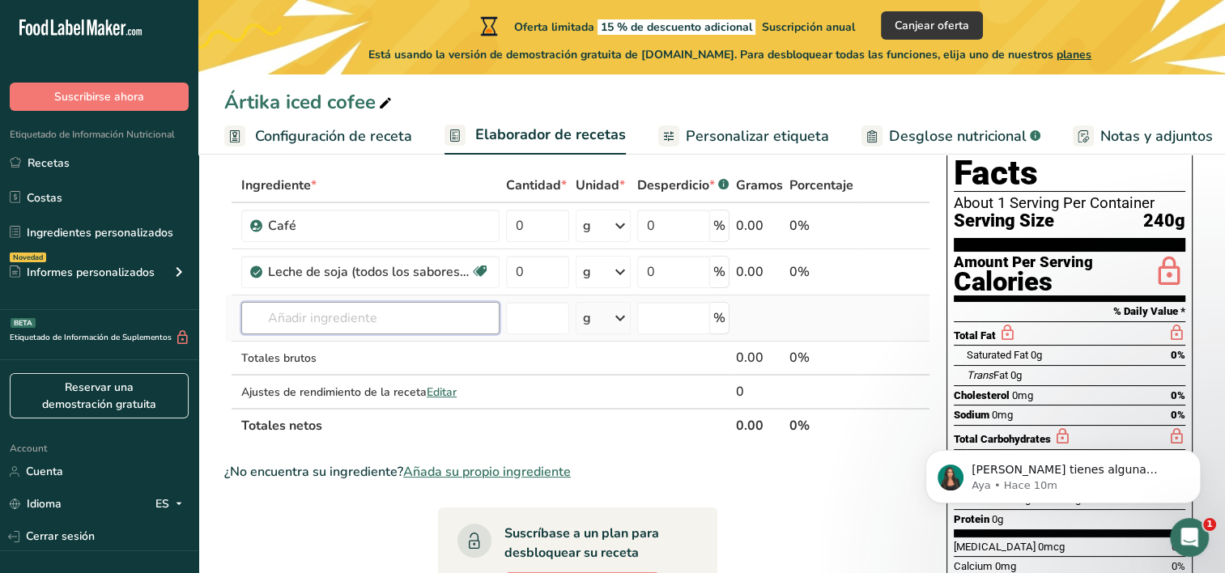
click at [473, 323] on input "text" at bounding box center [370, 318] width 258 height 32
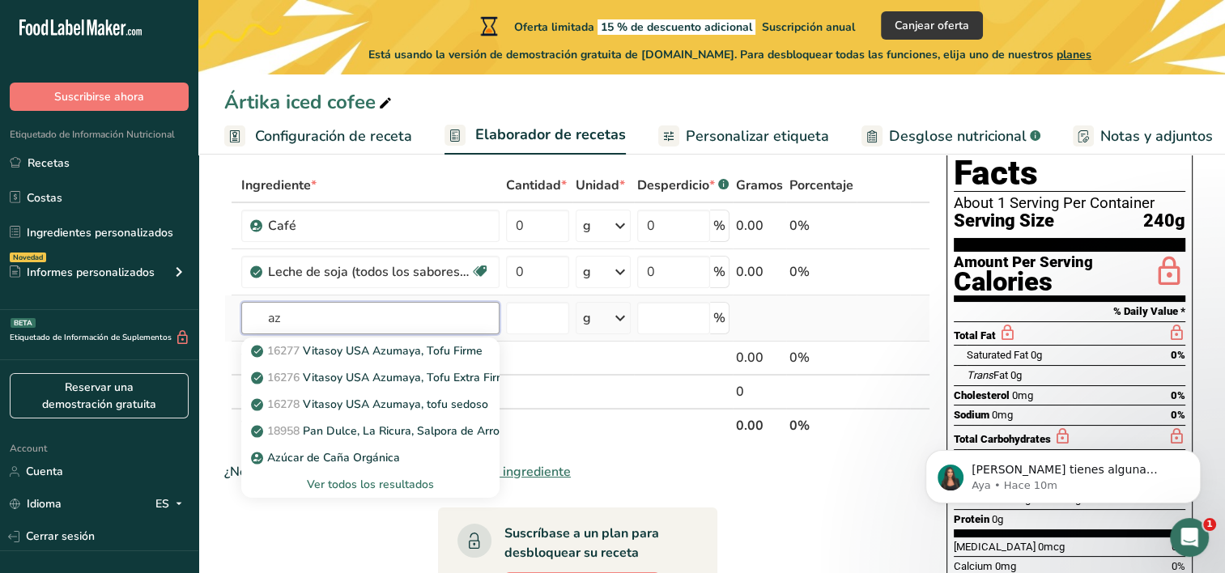
type input "a"
type input "sustituto"
click at [363, 485] on div "Ver todos los resultados" at bounding box center [370, 484] width 232 height 17
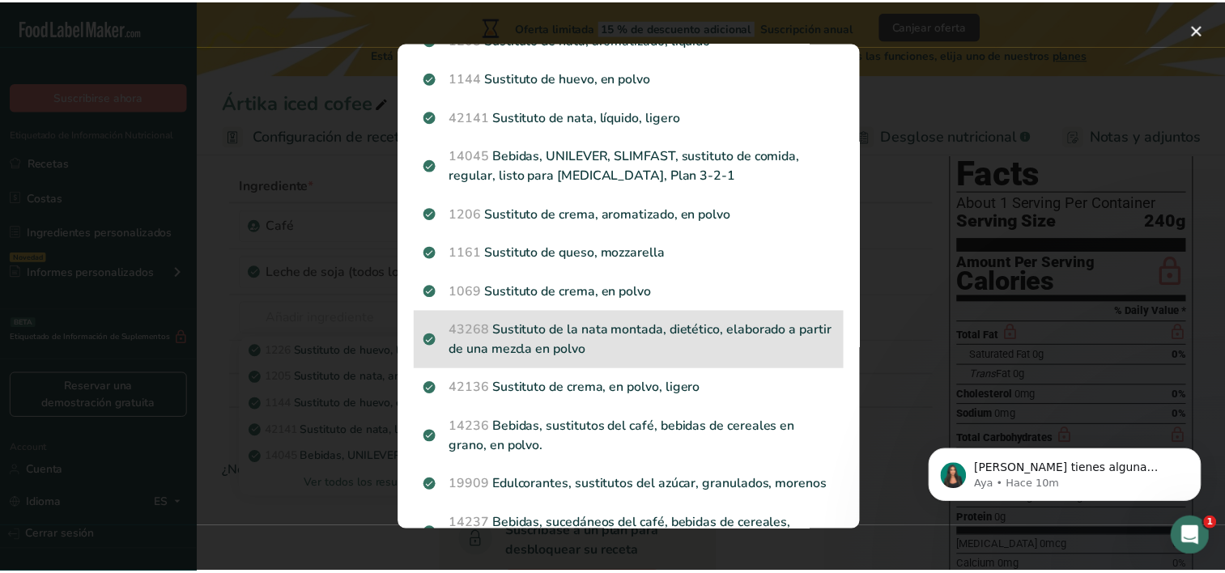
scroll to position [162, 0]
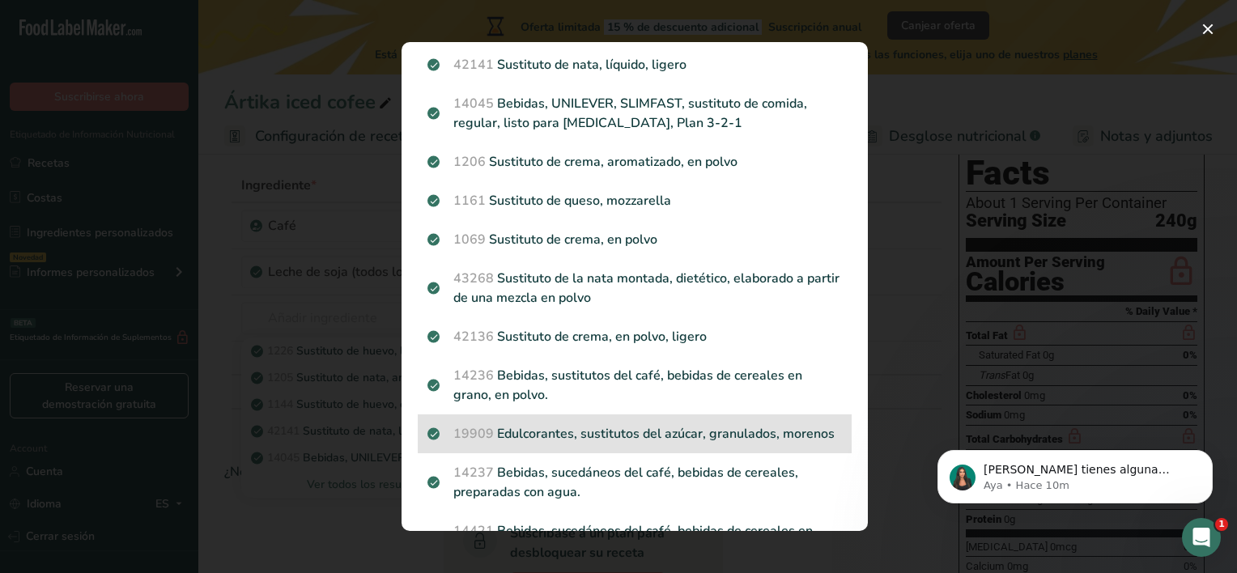
click at [587, 444] on p "19909 Edulcorantes, sustitutos del azúcar, granulados, morenos" at bounding box center [634, 433] width 414 height 19
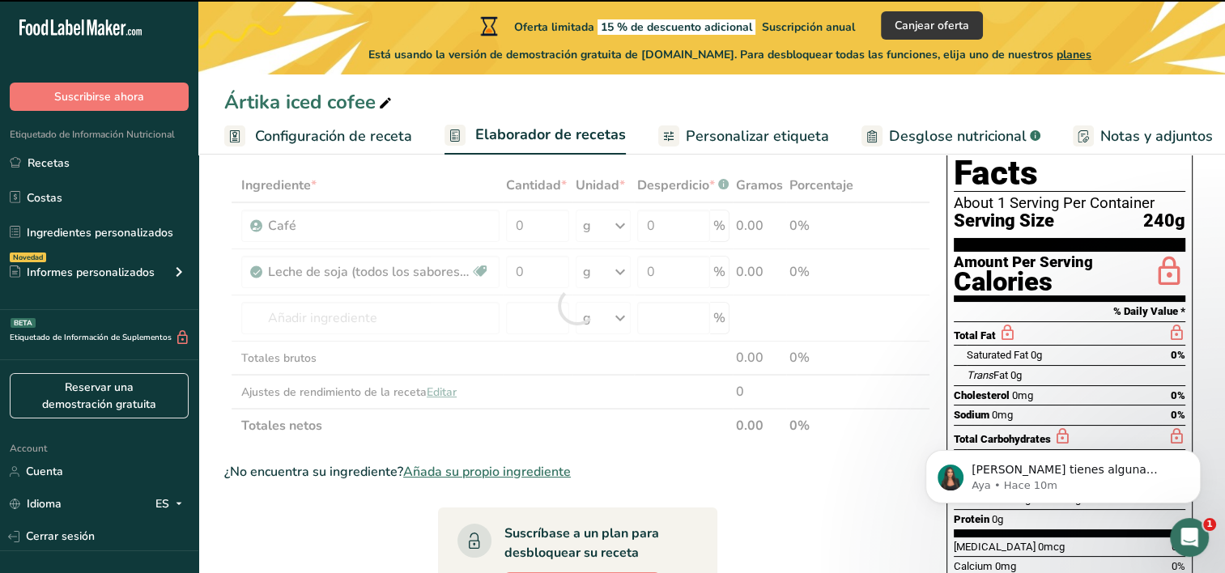
type input "0"
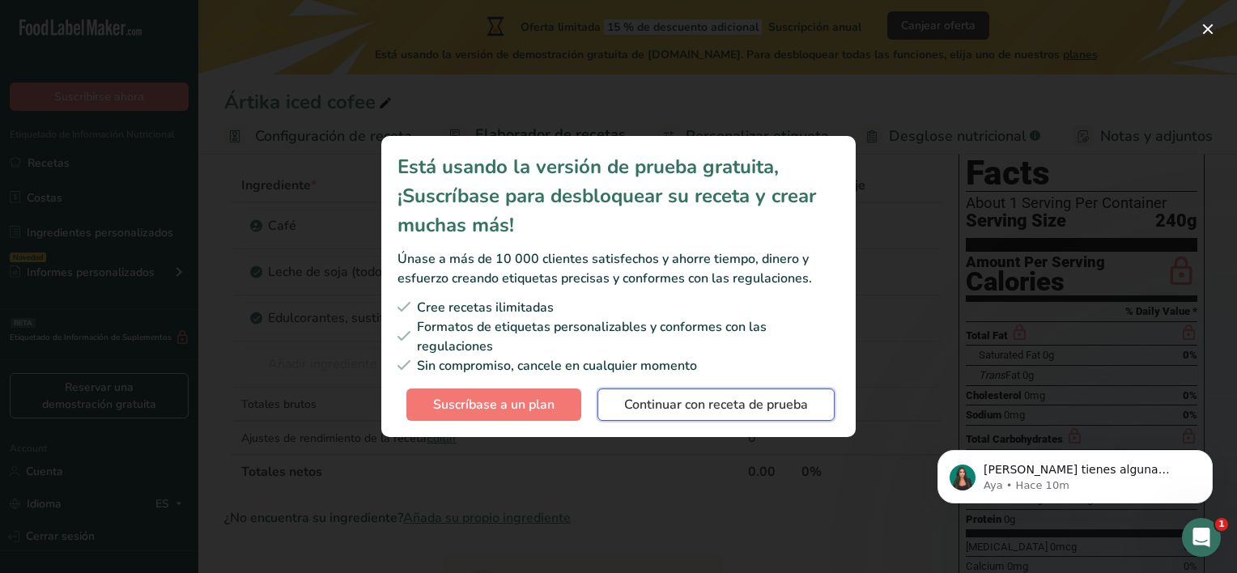
click at [758, 405] on span "Continuar con receta de prueba" at bounding box center [716, 404] width 184 height 19
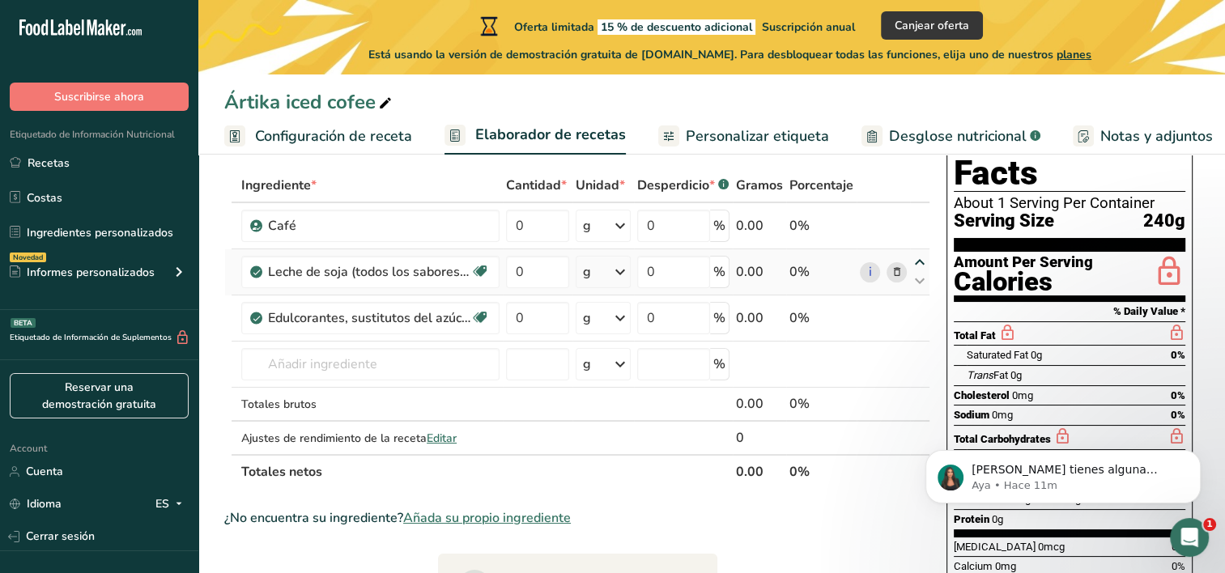
click at [923, 264] on icon at bounding box center [919, 263] width 19 height 12
click at [793, 272] on div "0%" at bounding box center [821, 271] width 64 height 19
drag, startPoint x: 793, startPoint y: 272, endPoint x: 780, endPoint y: 276, distance: 13.6
click at [780, 276] on div "0.00" at bounding box center [759, 271] width 47 height 19
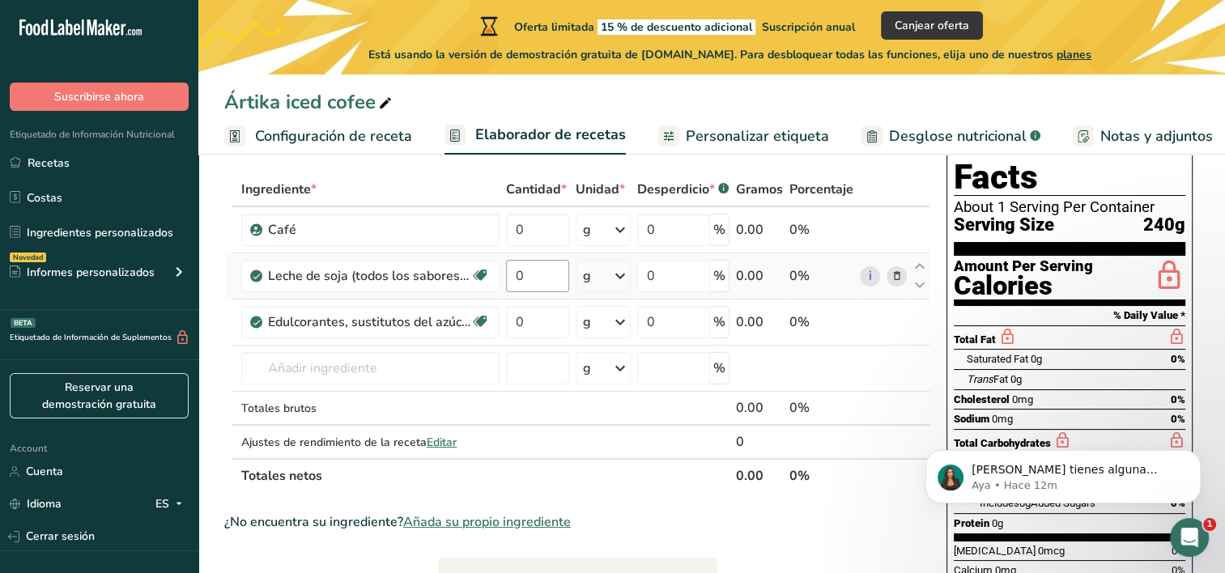
scroll to position [81, 0]
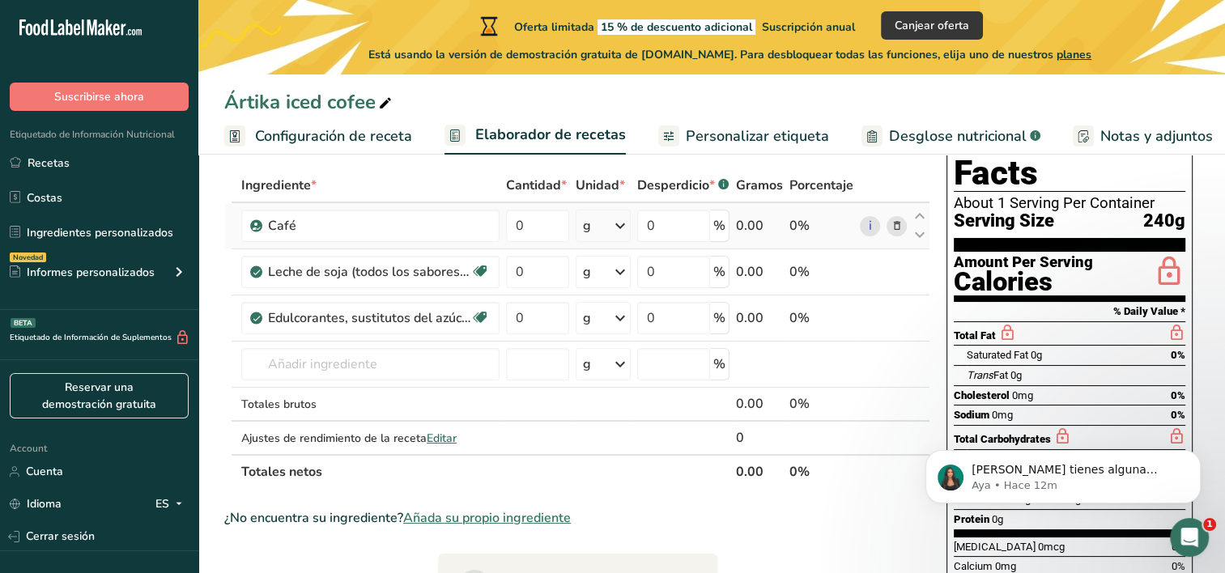
click at [615, 227] on icon at bounding box center [619, 225] width 19 height 29
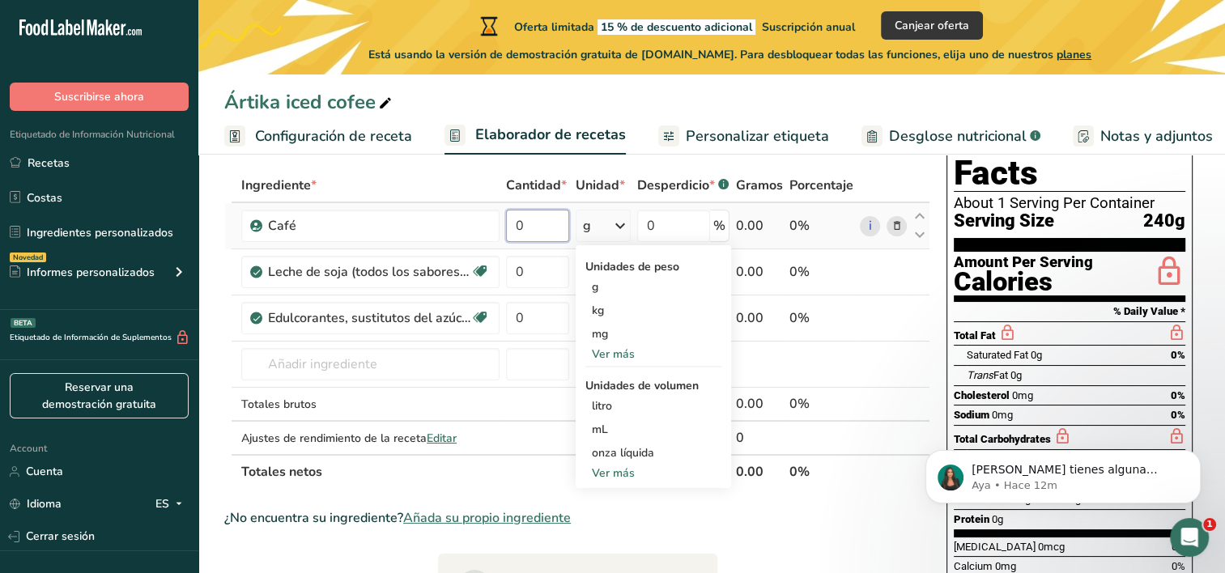
drag, startPoint x: 534, startPoint y: 228, endPoint x: 543, endPoint y: 229, distance: 8.9
click at [536, 227] on input "0" at bounding box center [537, 226] width 63 height 32
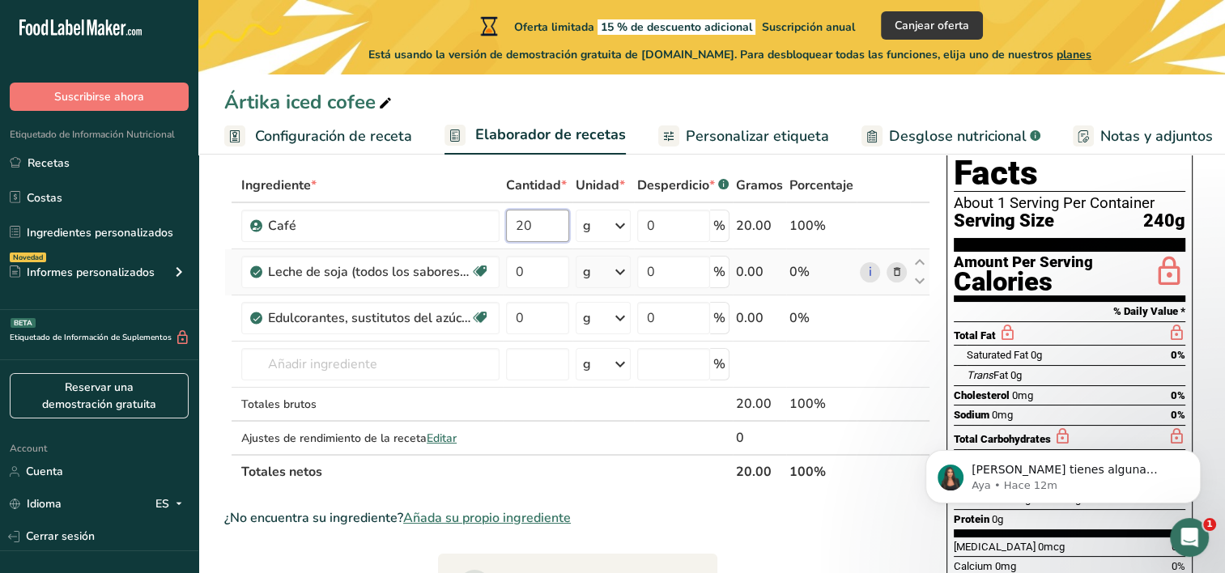
type input "20"
click at [538, 287] on div "Ingrediente * Cantidad * Unidad * Desperdicio * .a-a{fill:#347362;}.b-a{fill:#f…" at bounding box center [577, 328] width 706 height 321
drag, startPoint x: 570, startPoint y: 308, endPoint x: 586, endPoint y: 282, distance: 29.9
click at [584, 287] on tbody "Café 20 g Unidades de peso g kg mg Ver más Unidades de volumen [GEOGRAPHIC_DATA…" at bounding box center [577, 328] width 704 height 251
click at [526, 314] on input "0" at bounding box center [537, 318] width 63 height 32
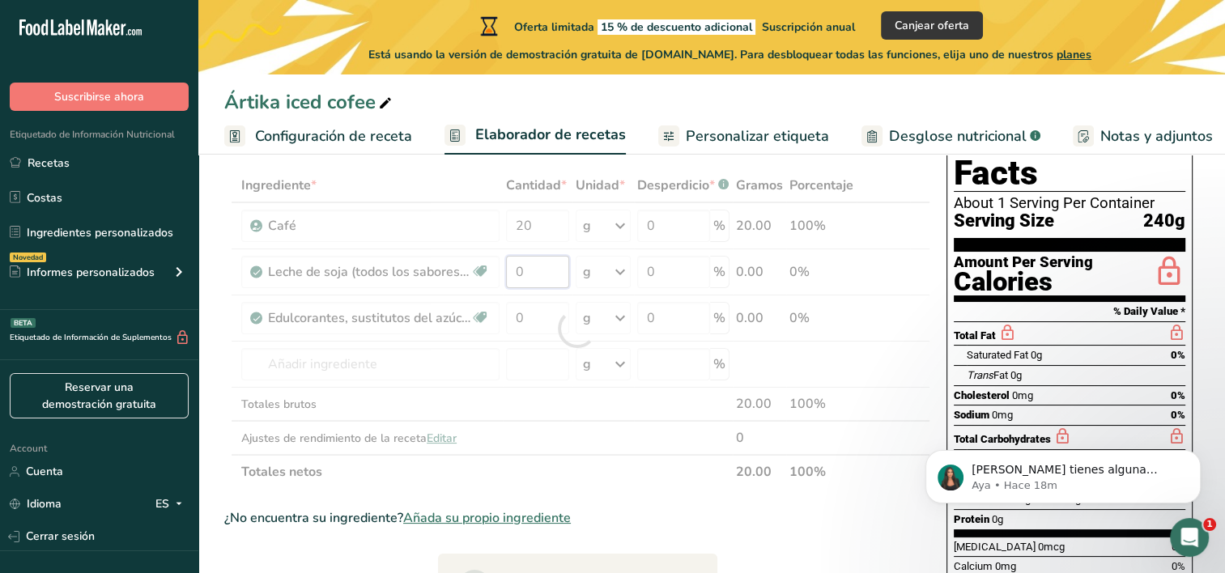
click at [533, 285] on div "Ingrediente * Cantidad * Unidad * Desperdicio * .a-a{fill:#347362;}.b-a{fill:#f…" at bounding box center [577, 328] width 706 height 321
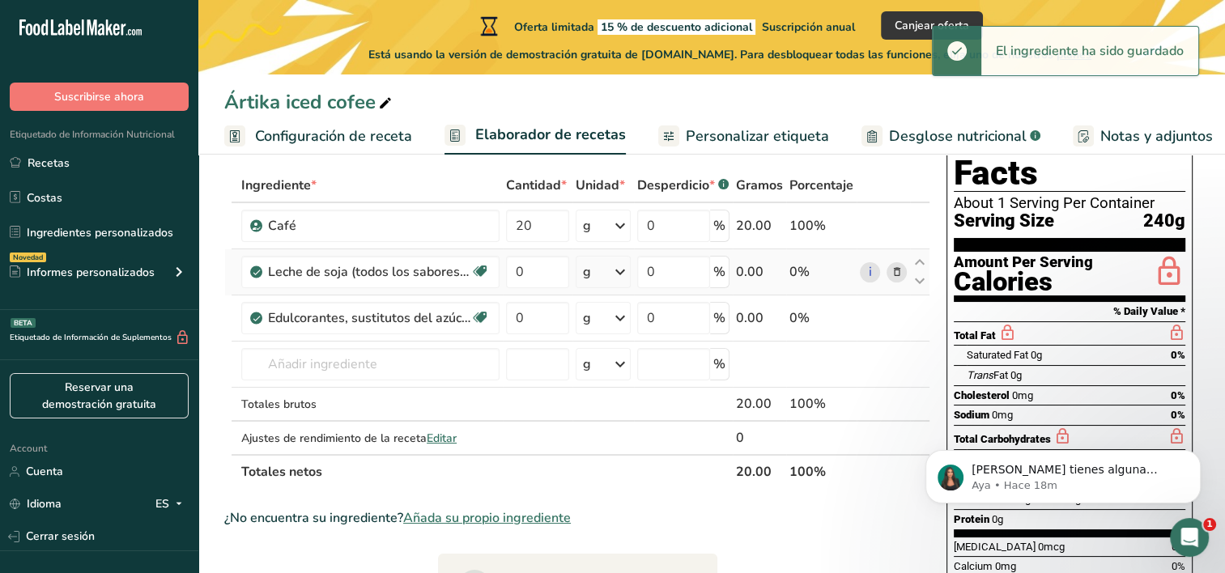
click at [614, 272] on div "Ingrediente * Cantidad * Unidad * Desperdicio * .a-a{fill:#347362;}.b-a{fill:#f…" at bounding box center [577, 328] width 706 height 321
click at [621, 278] on icon at bounding box center [619, 271] width 19 height 29
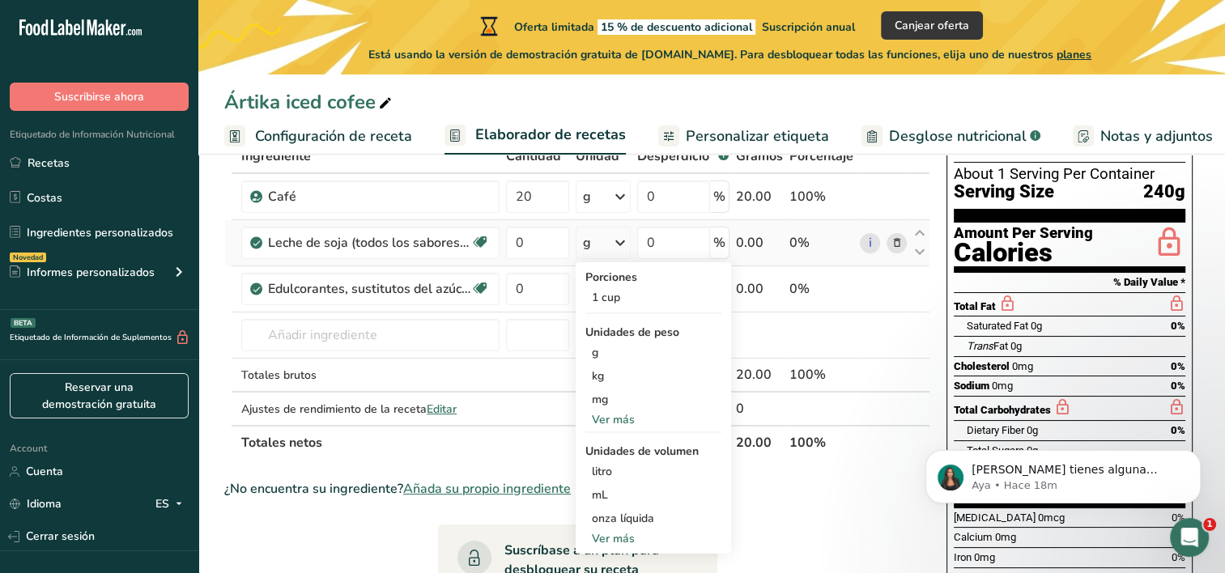
scroll to position [162, 0]
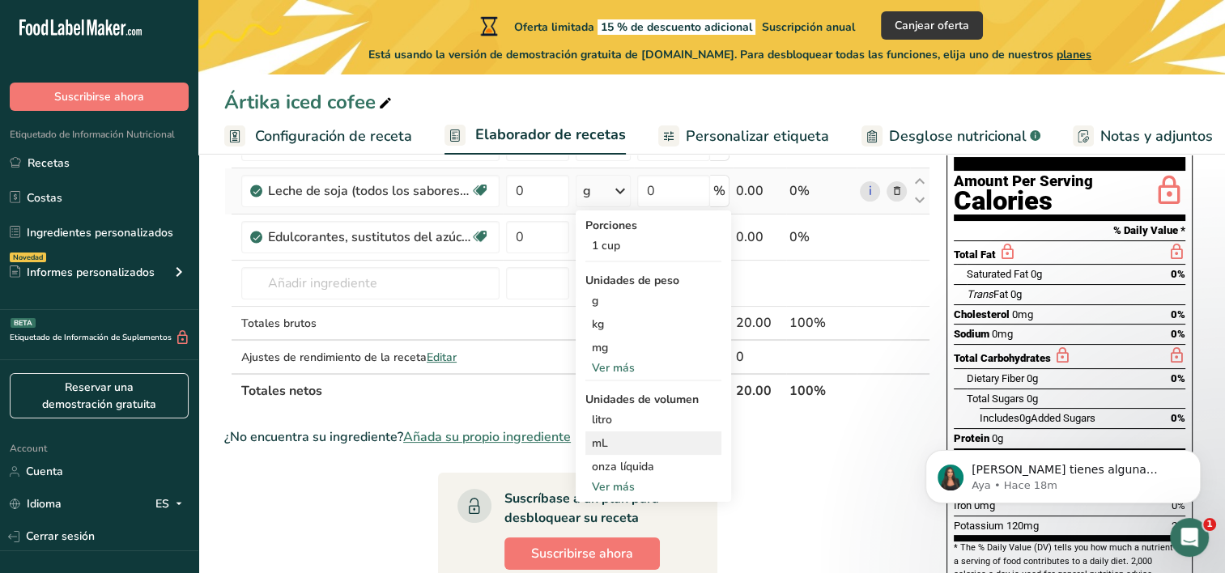
click at [619, 450] on div "mL" at bounding box center [653, 443] width 123 height 17
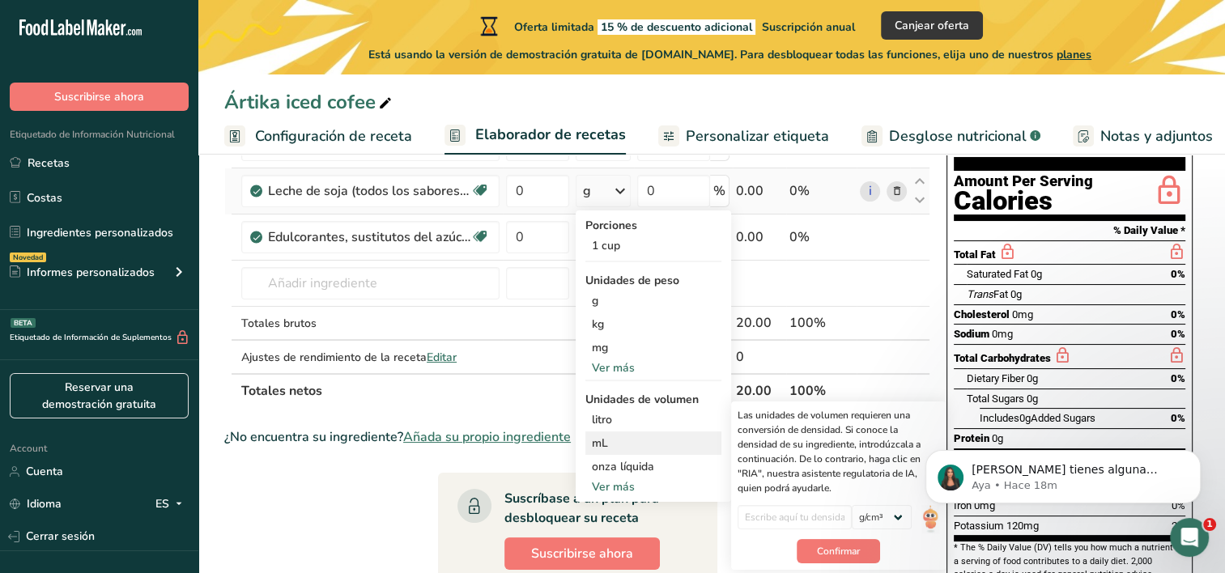
click at [615, 440] on div "mL" at bounding box center [653, 443] width 123 height 17
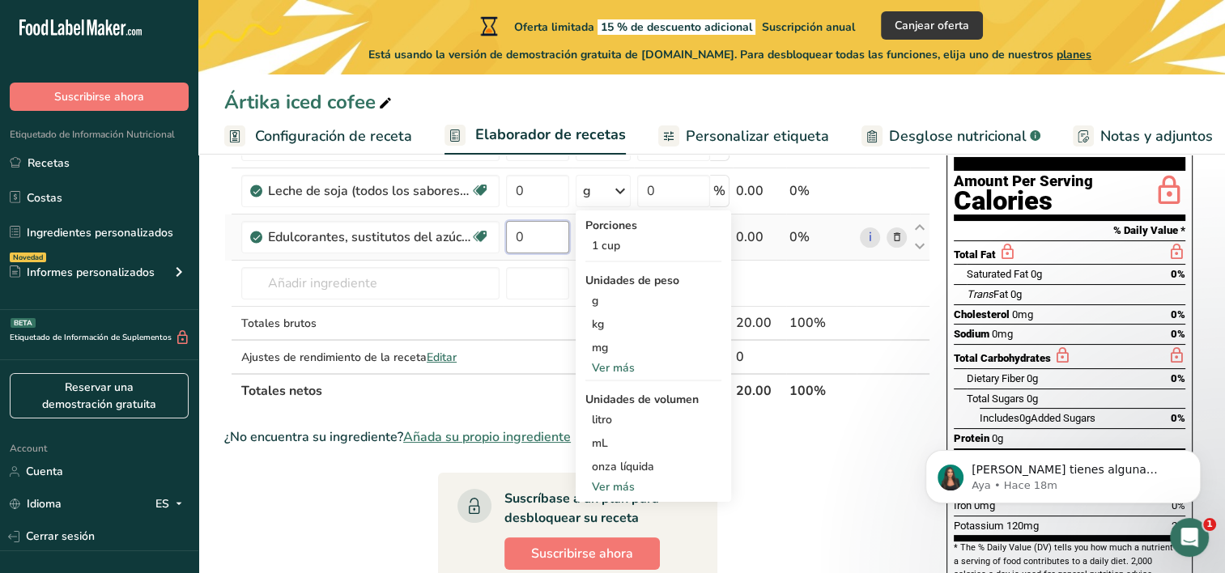
click at [559, 246] on input "0" at bounding box center [537, 237] width 63 height 32
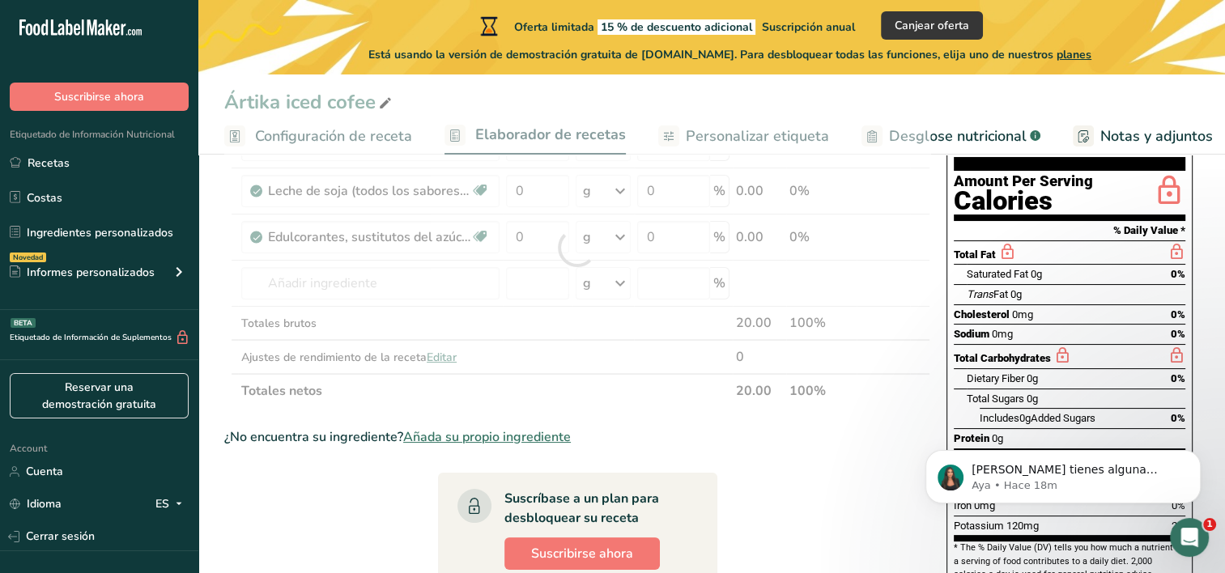
drag, startPoint x: 601, startPoint y: 233, endPoint x: 602, endPoint y: 242, distance: 8.9
click at [601, 233] on div "Ingrediente * Cantidad * Unidad * Desperdicio * .a-a{fill:#347362;}.b-a{fill:#f…" at bounding box center [577, 247] width 706 height 321
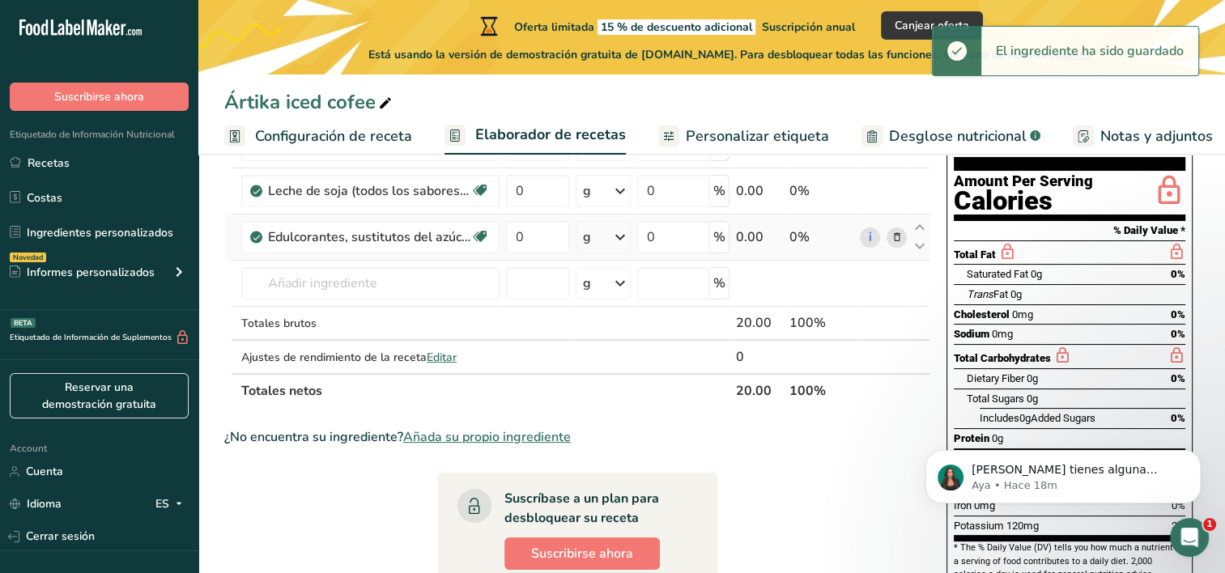
click at [623, 233] on icon at bounding box center [619, 237] width 19 height 29
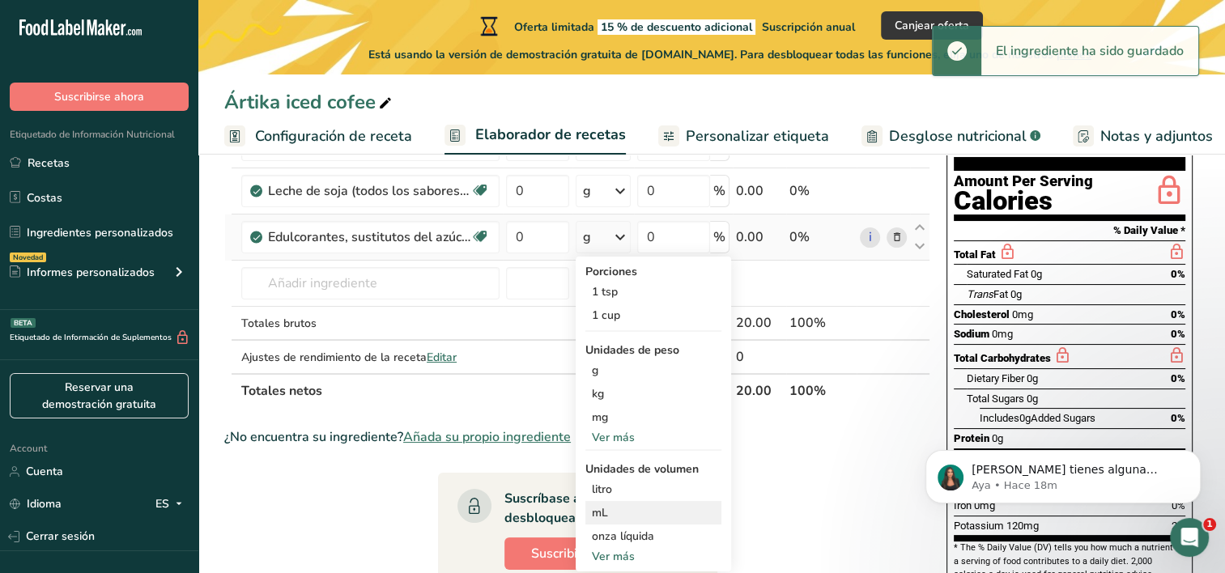
click at [659, 512] on div "mL" at bounding box center [653, 512] width 123 height 17
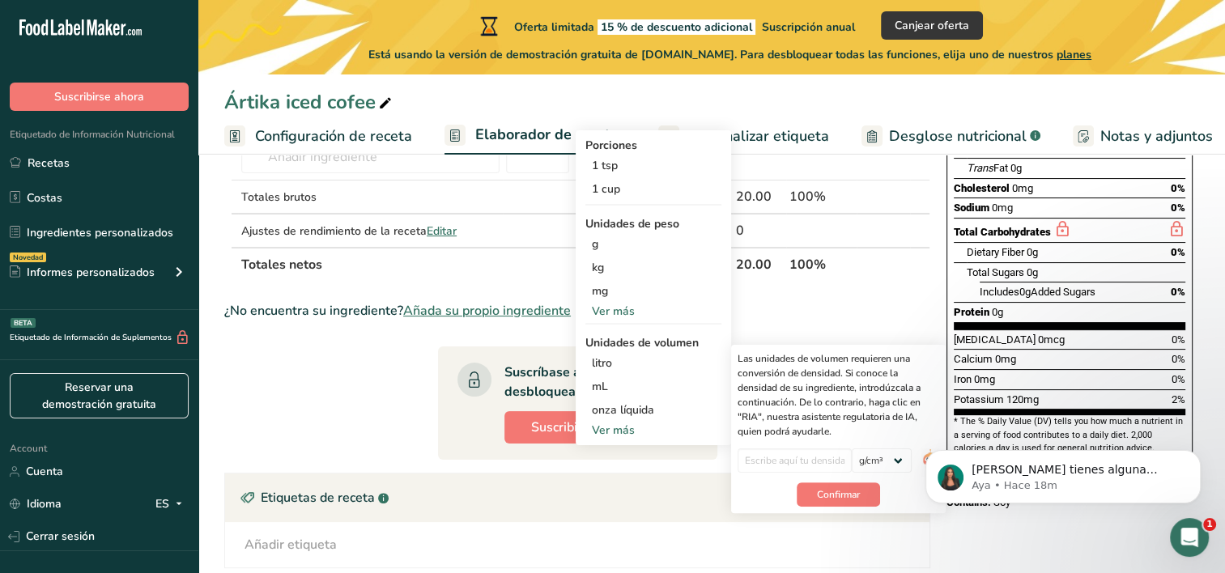
scroll to position [324, 0]
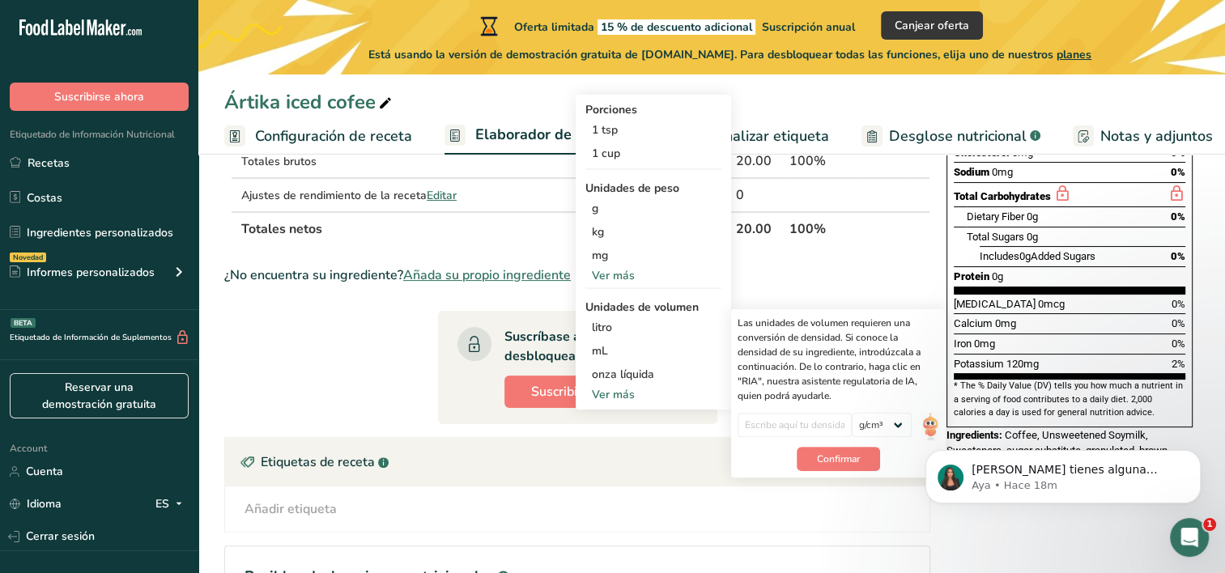
click at [631, 271] on div "Ver más" at bounding box center [653, 275] width 136 height 17
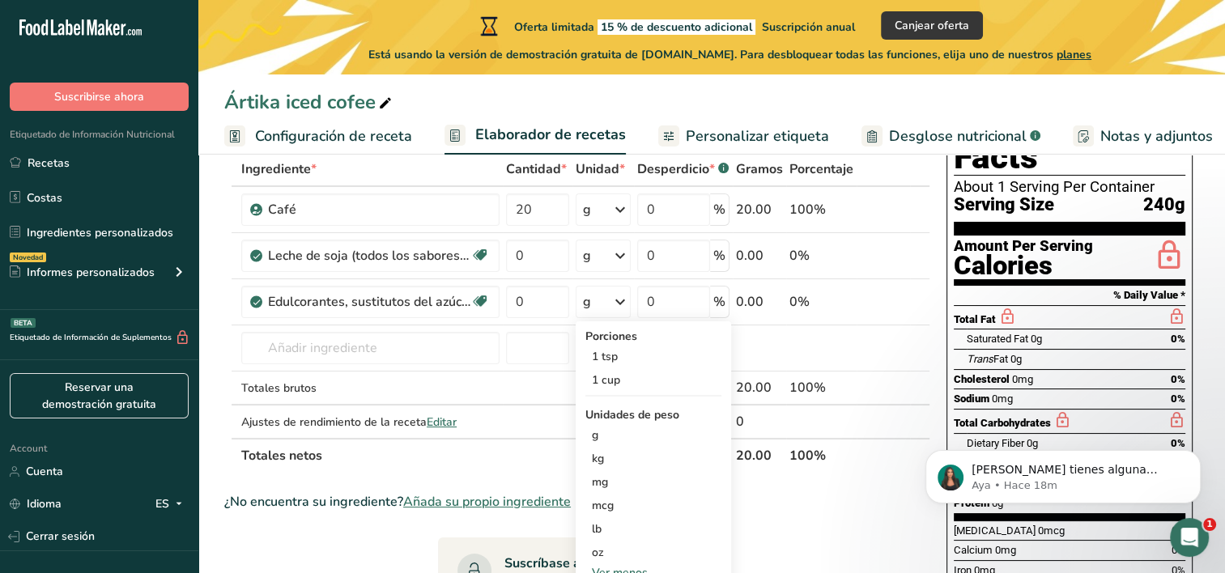
scroll to position [81, 0]
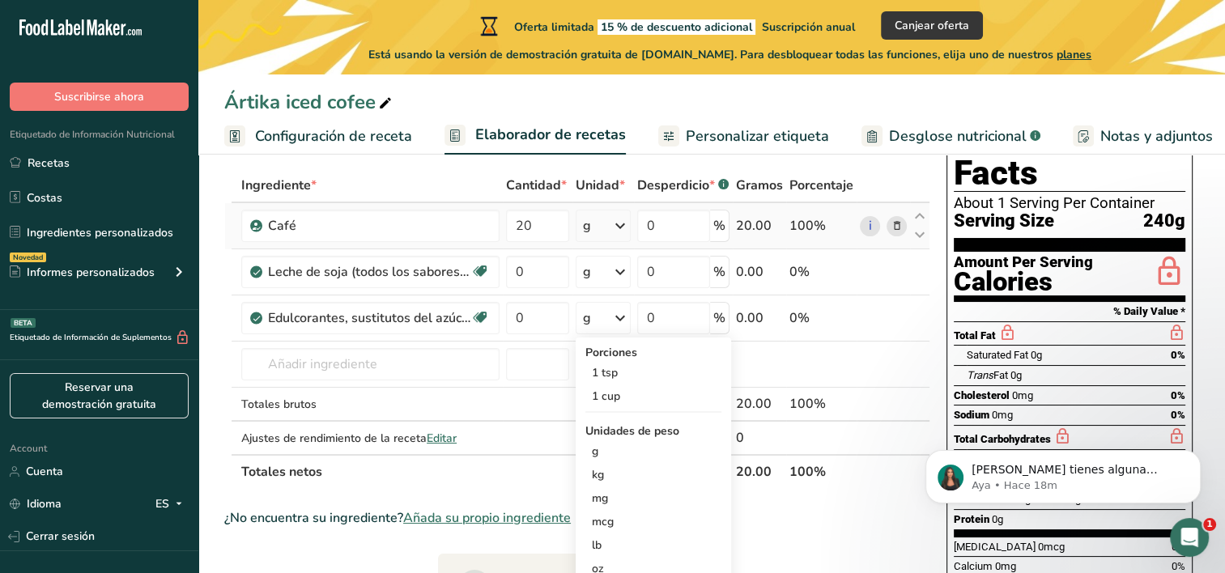
click at [619, 230] on icon at bounding box center [619, 225] width 19 height 29
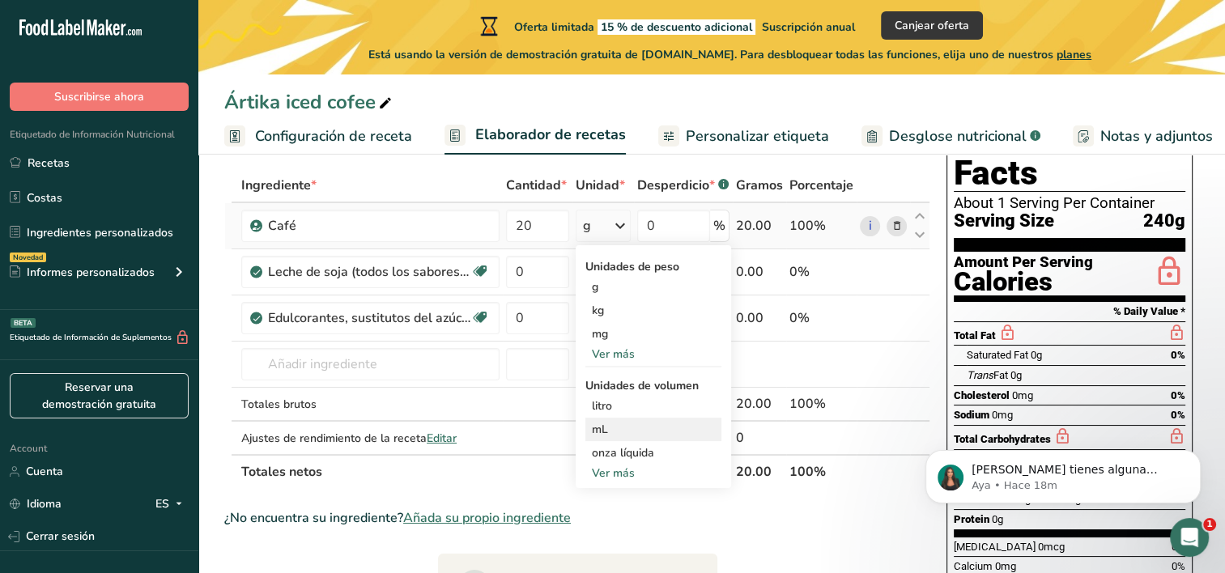
click at [618, 437] on div "mL Las unidades de volumen requieren una conversión de densidad. Si conoce la d…" at bounding box center [653, 429] width 136 height 23
click at [618, 431] on div "mL" at bounding box center [653, 429] width 123 height 17
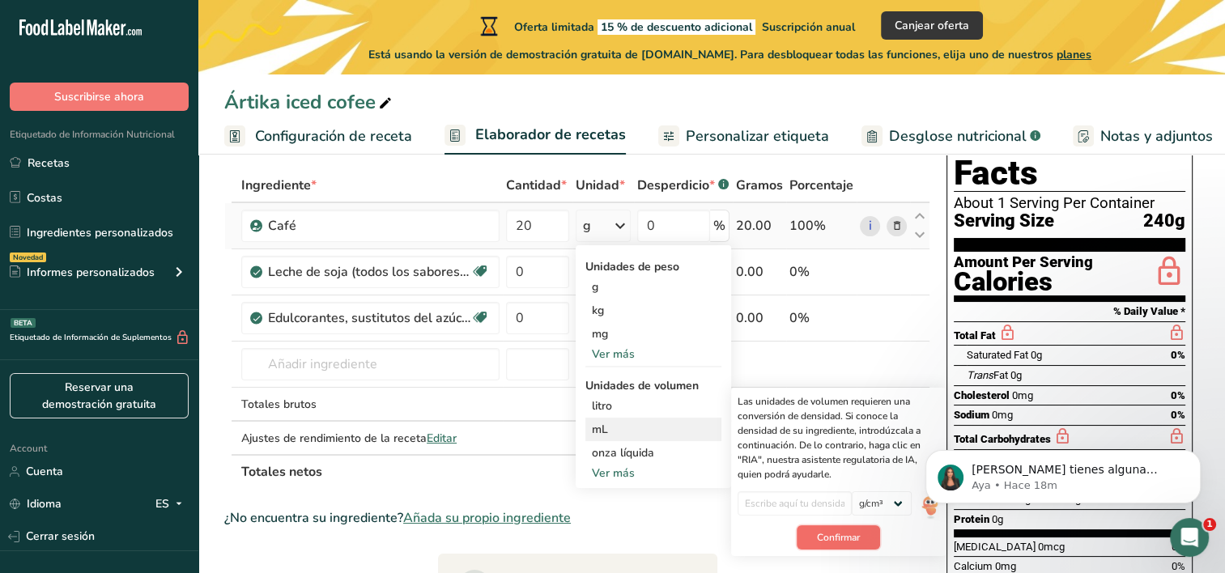
click at [831, 538] on span "Confirmar" at bounding box center [838, 537] width 43 height 15
click at [842, 541] on span "Confirmar" at bounding box center [838, 545] width 43 height 15
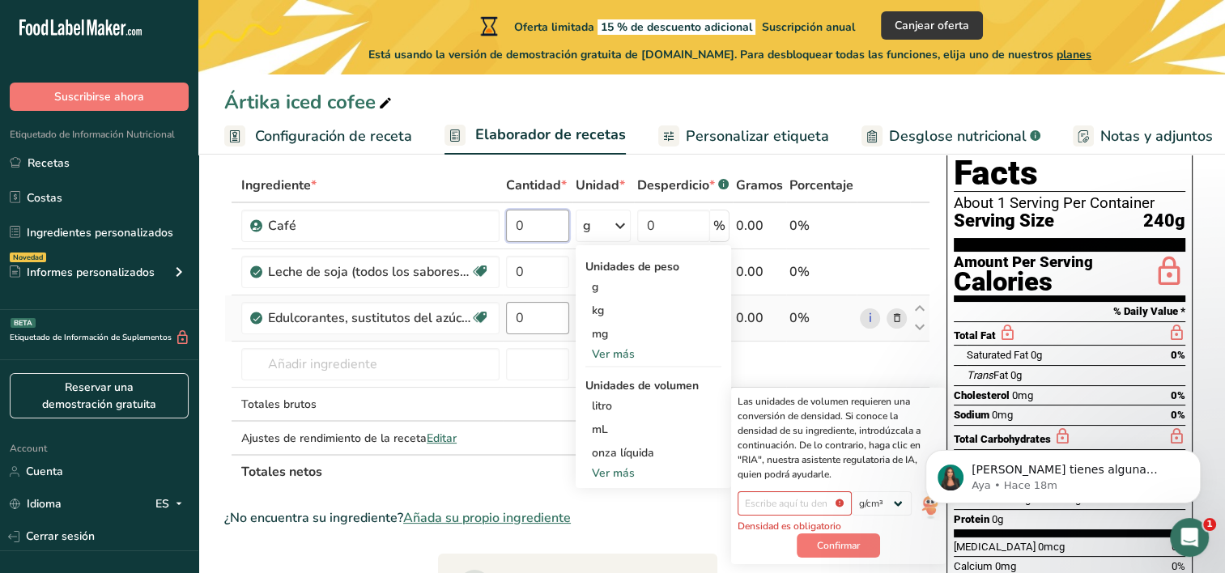
type input "0"
click at [540, 332] on div "Ingrediente * Cantidad * Unidad * Desperdicio * .a-a{fill:#347362;}.b-a{fill:#f…" at bounding box center [577, 328] width 706 height 321
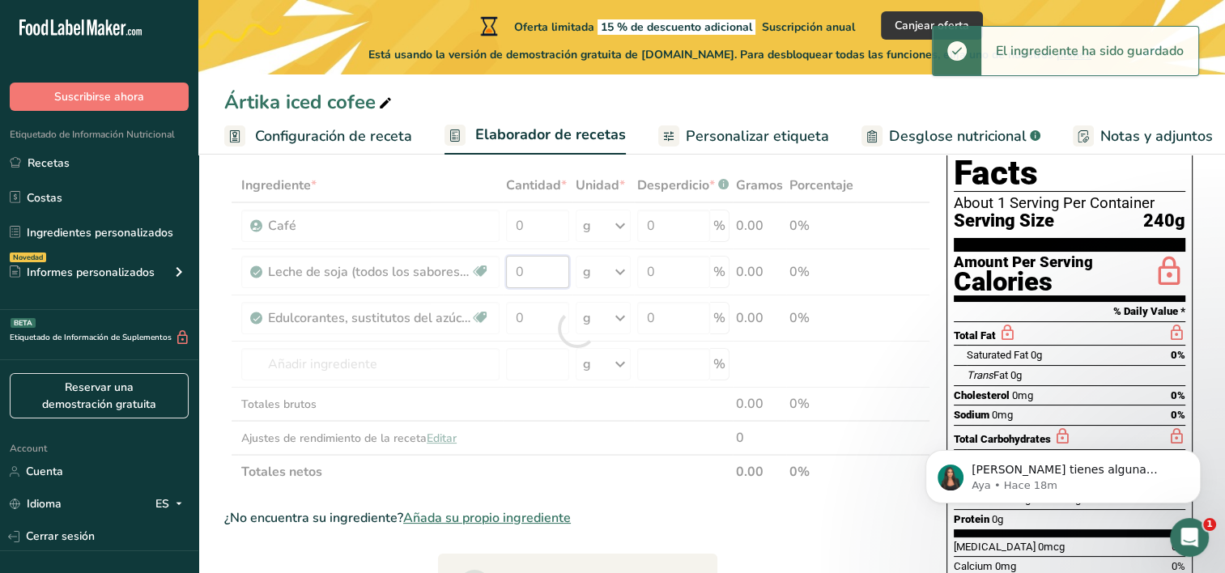
click at [545, 278] on div "Ingrediente * Cantidad * Unidad * Desperdicio * .a-a{fill:#347362;}.b-a{fill:#f…" at bounding box center [577, 328] width 706 height 321
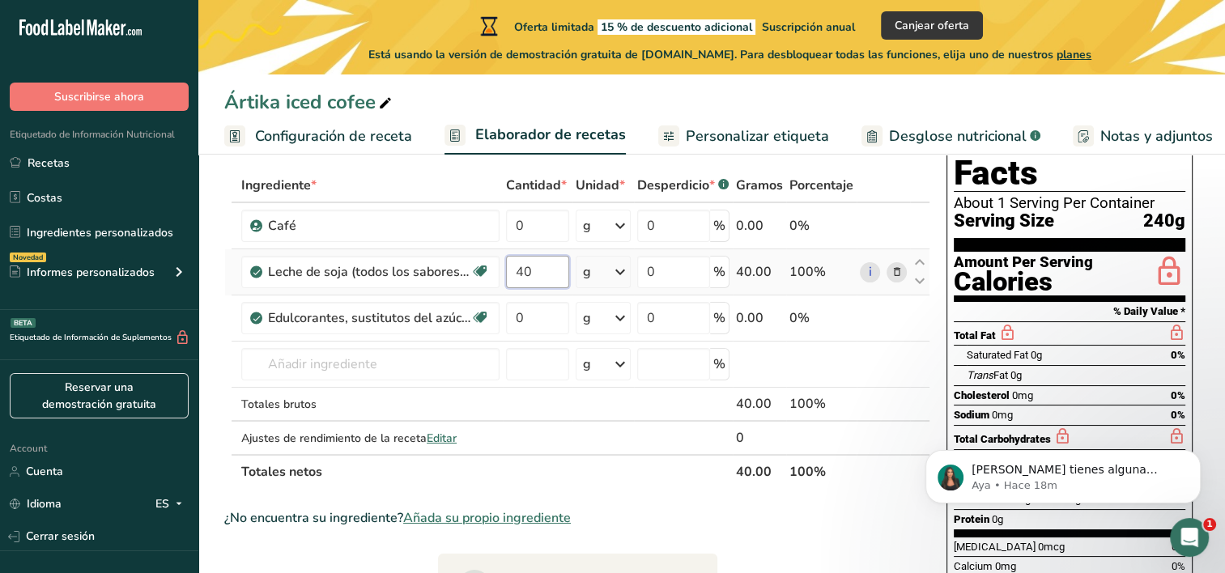
type input "40"
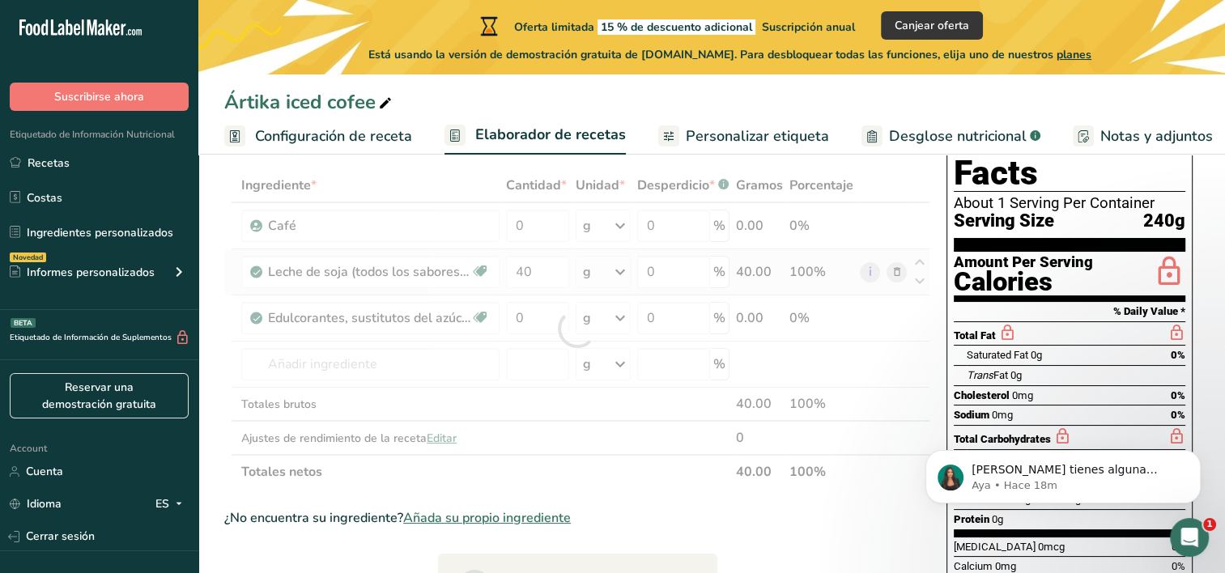
click at [605, 269] on div "Ingrediente * Cantidad * Unidad * Desperdicio * .a-a{fill:#347362;}.b-a{fill:#f…" at bounding box center [577, 328] width 706 height 321
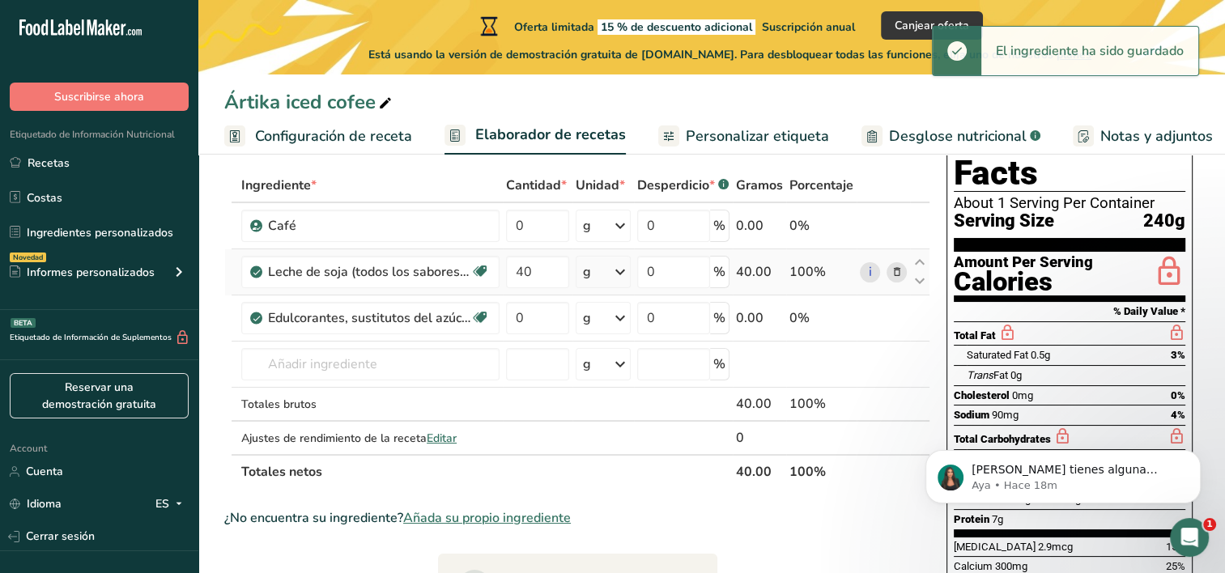
click at [621, 265] on icon at bounding box center [619, 271] width 19 height 29
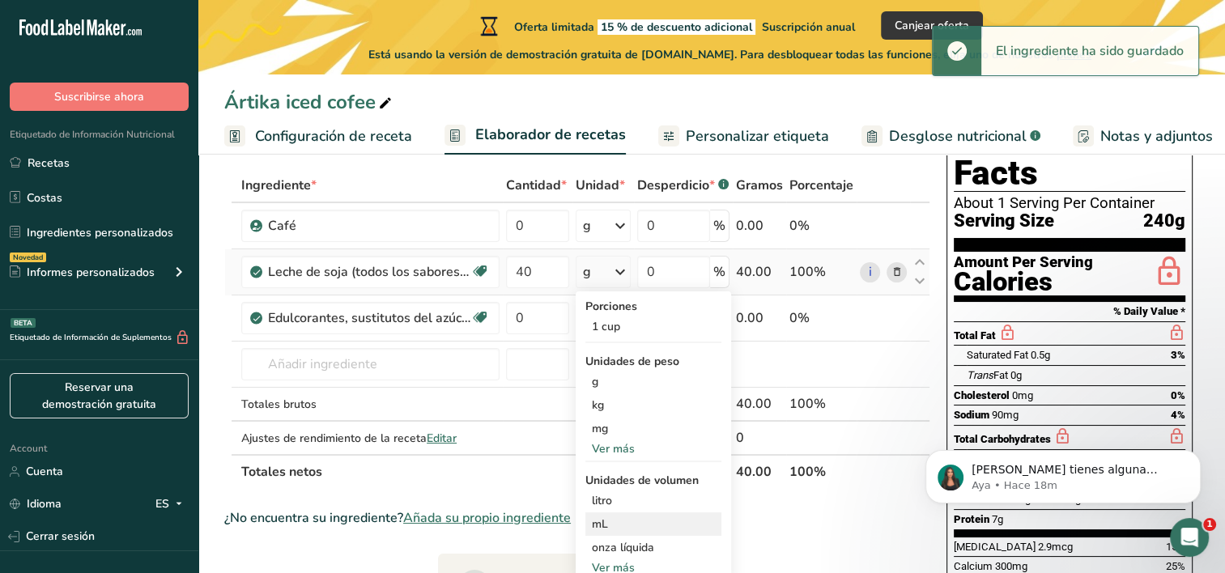
click at [608, 518] on div "mL" at bounding box center [653, 524] width 123 height 17
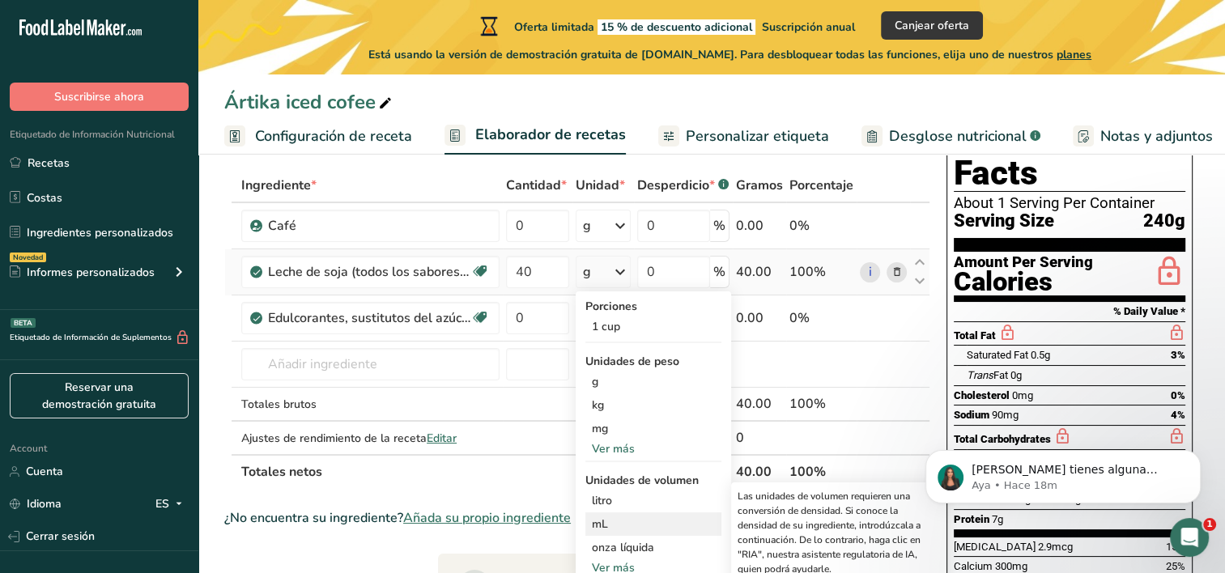
click at [623, 520] on div "mL" at bounding box center [653, 524] width 123 height 17
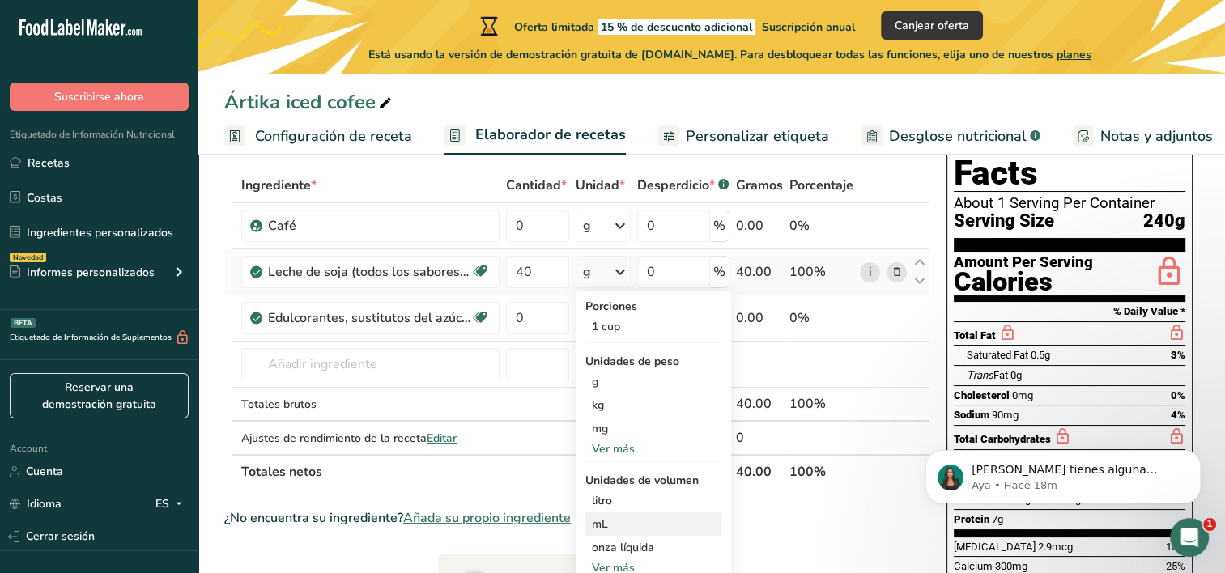
click at [625, 520] on div "mL" at bounding box center [653, 524] width 123 height 17
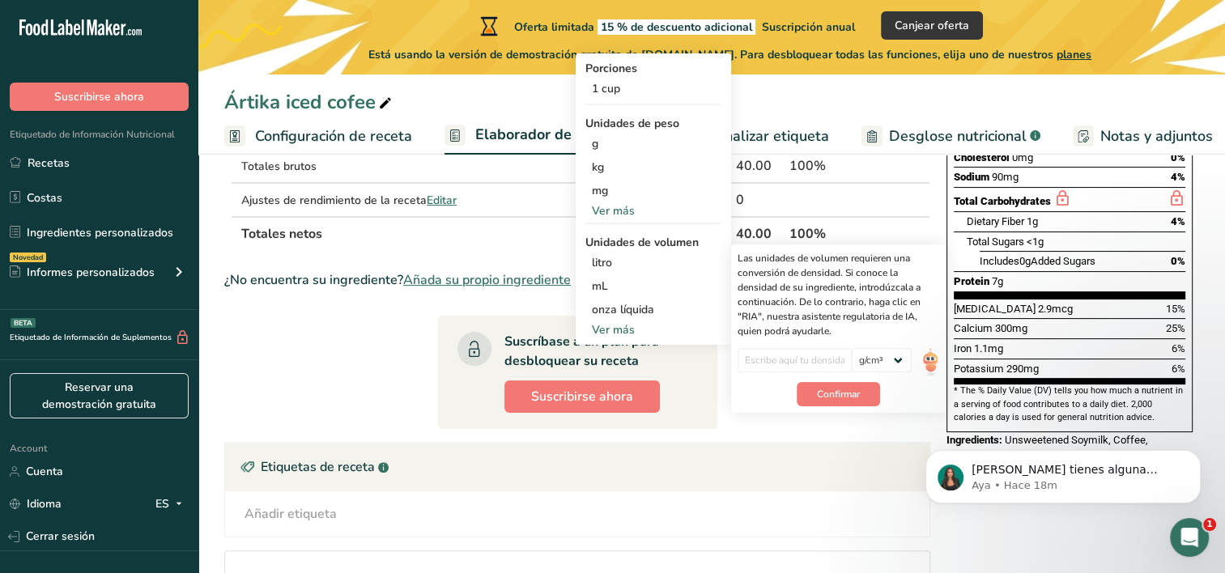
scroll to position [324, 0]
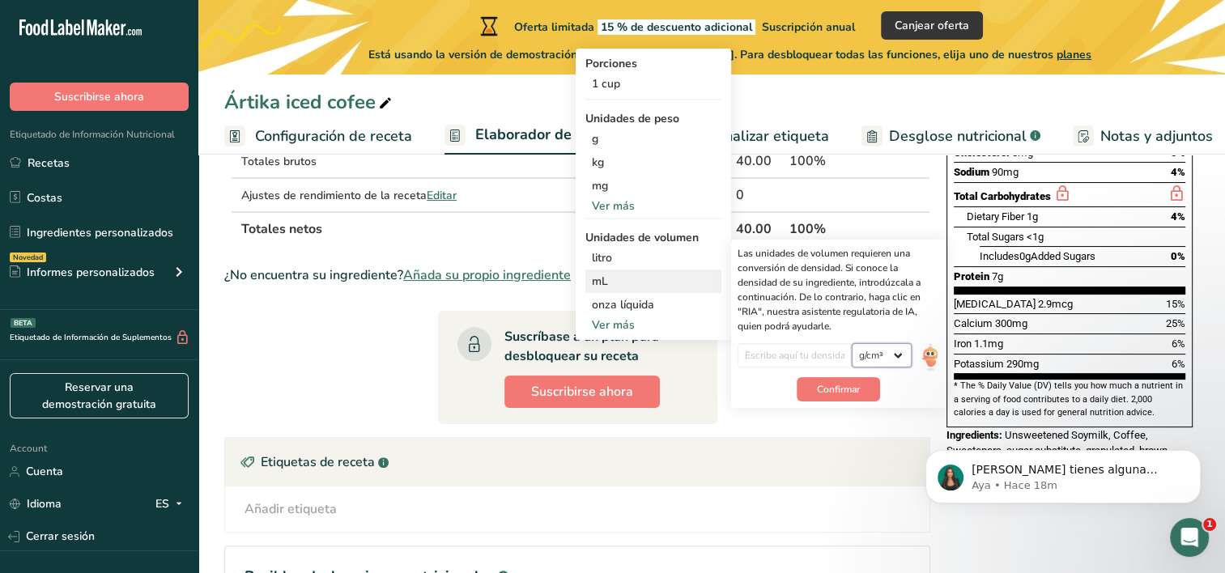
click at [881, 350] on select "lb/pie³ g/cm³" at bounding box center [881, 355] width 60 height 24
click at [819, 354] on input "number" at bounding box center [794, 355] width 114 height 24
